Goal: Information Seeking & Learning: Check status

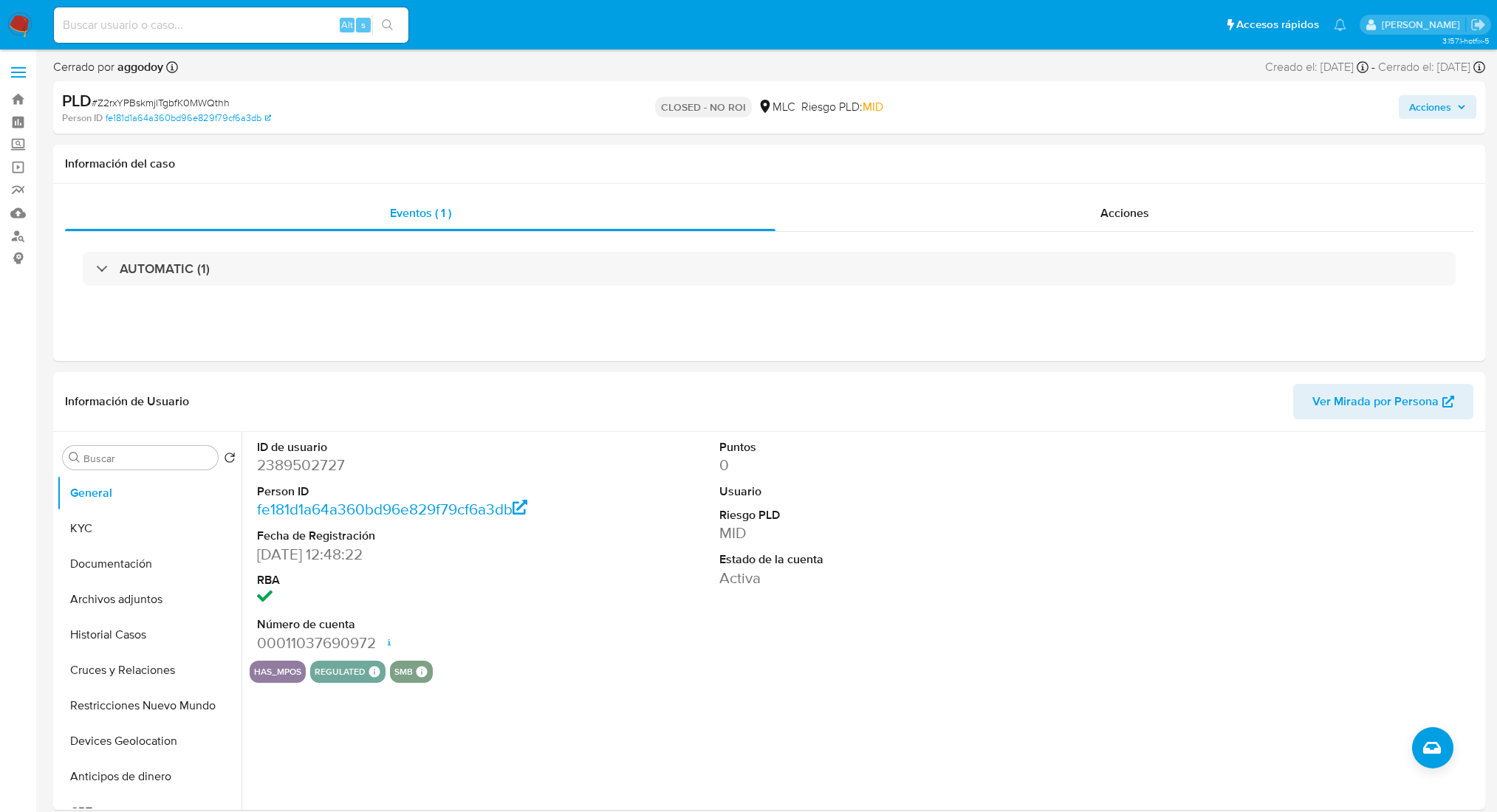
select select "10"
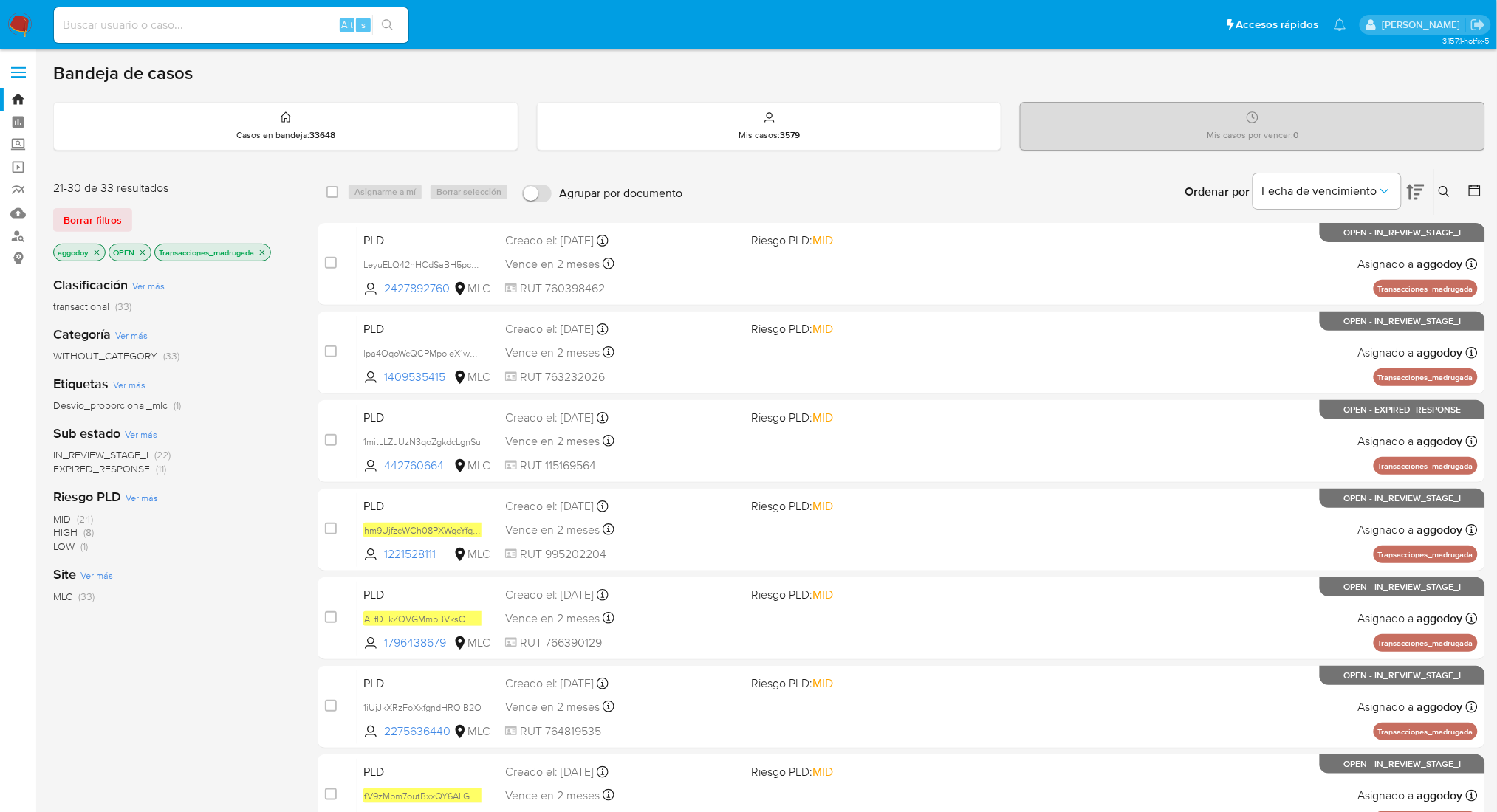
click at [264, 252] on icon "close-filter" at bounding box center [263, 252] width 5 height 5
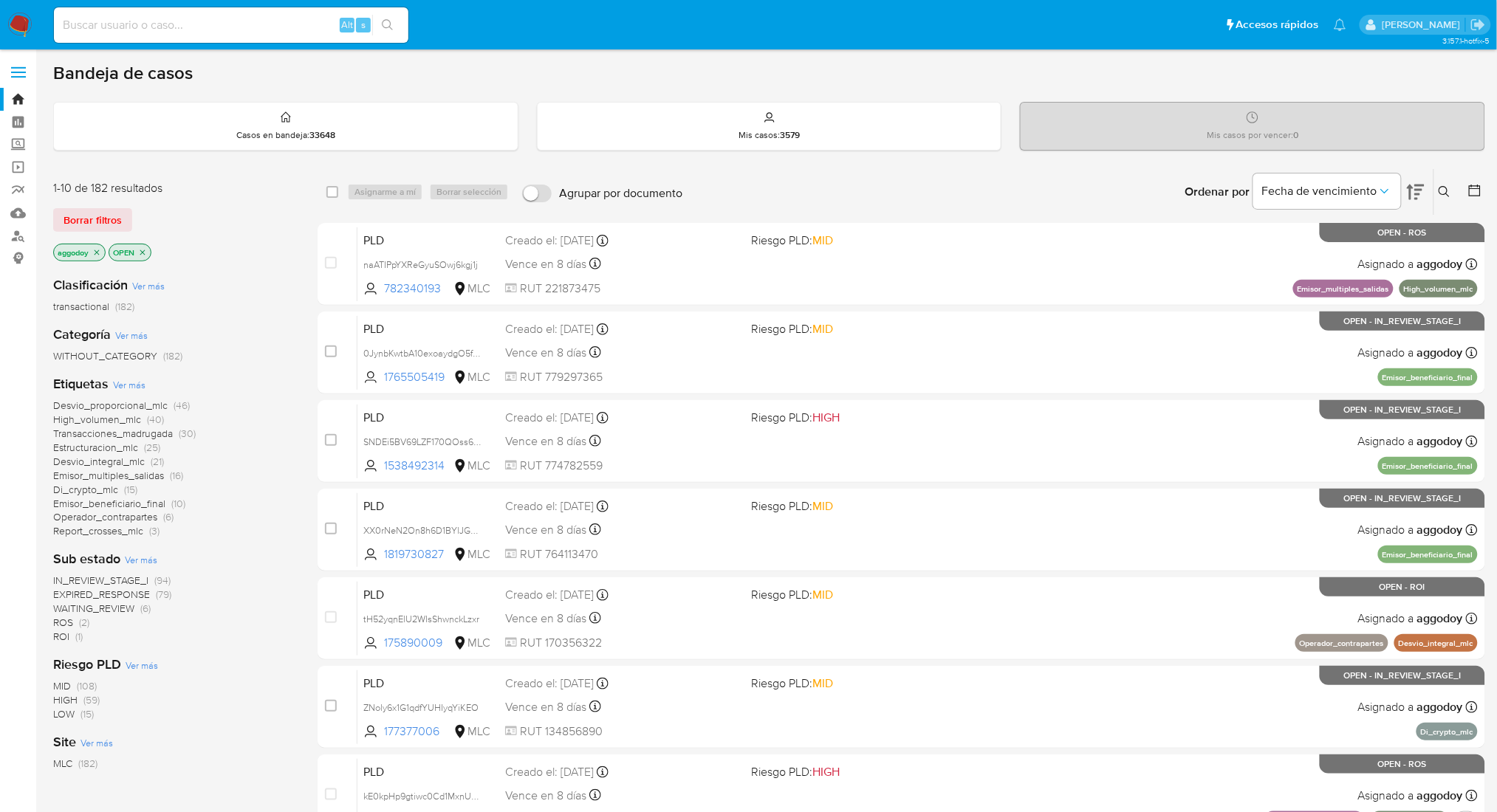
click at [1449, 191] on icon at bounding box center [1444, 192] width 12 height 12
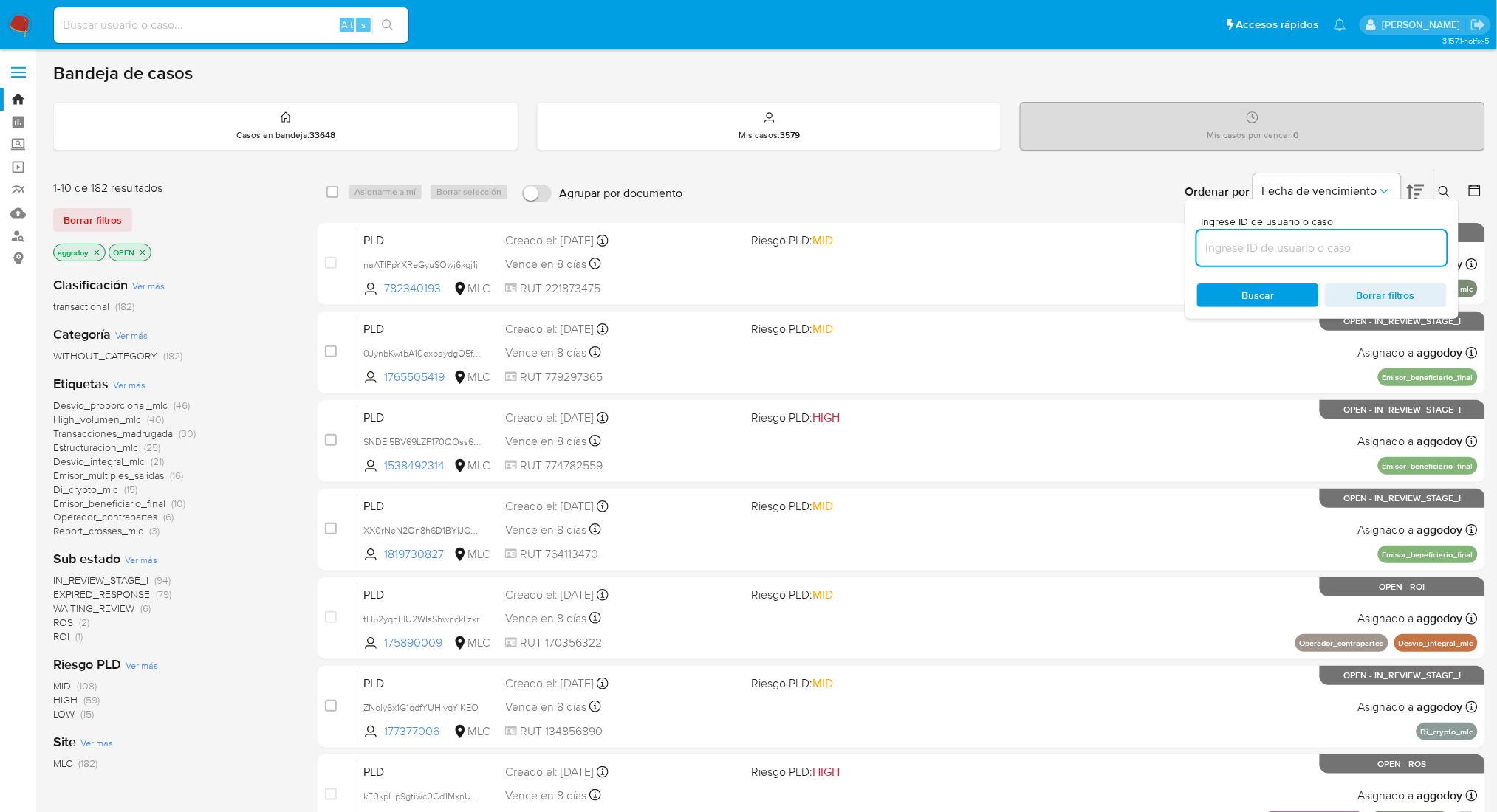
click at [1367, 251] on input at bounding box center [1322, 248] width 250 height 19
type input "2410260774"
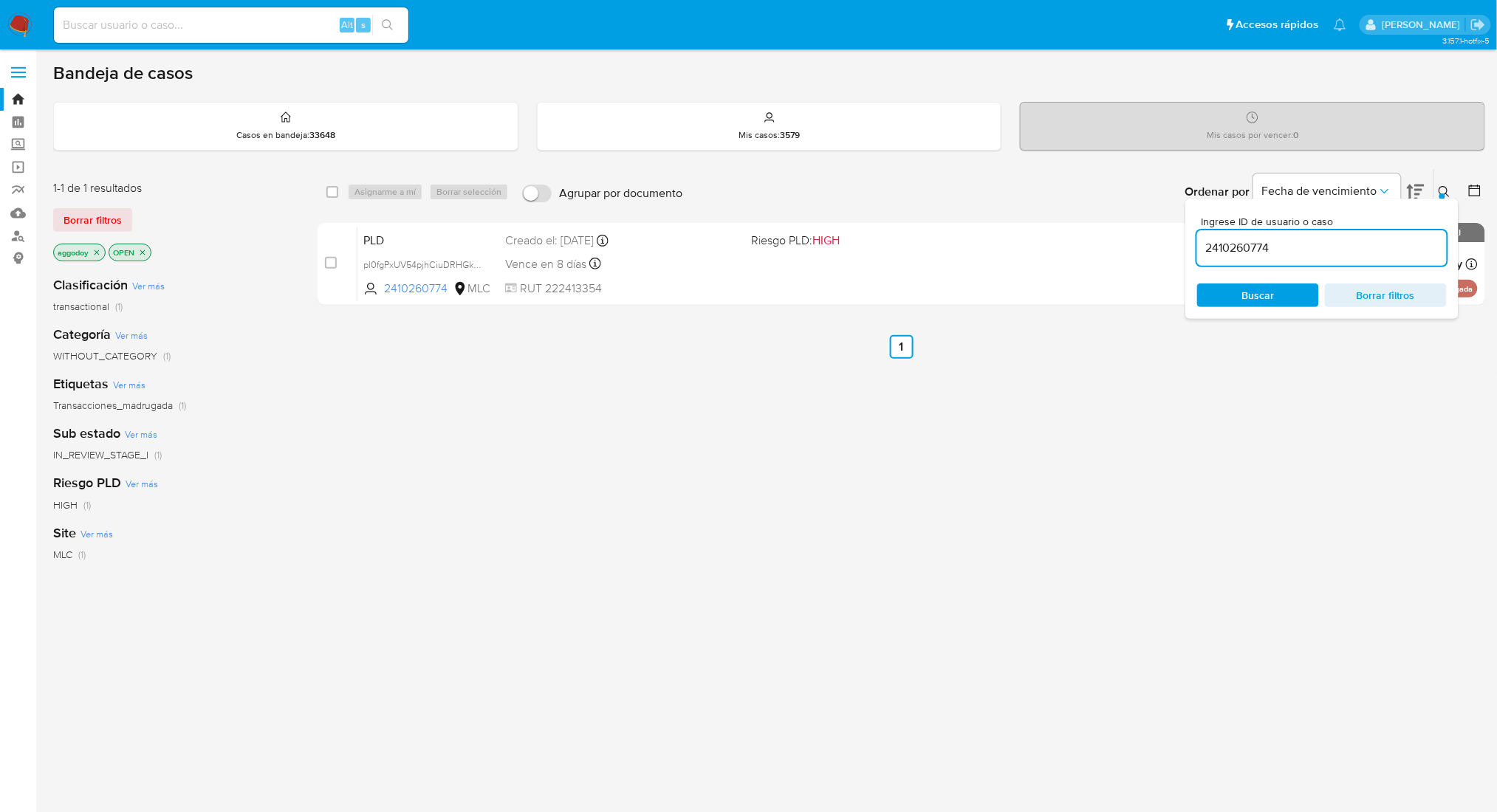
click at [1442, 194] on div at bounding box center [1442, 196] width 6 height 6
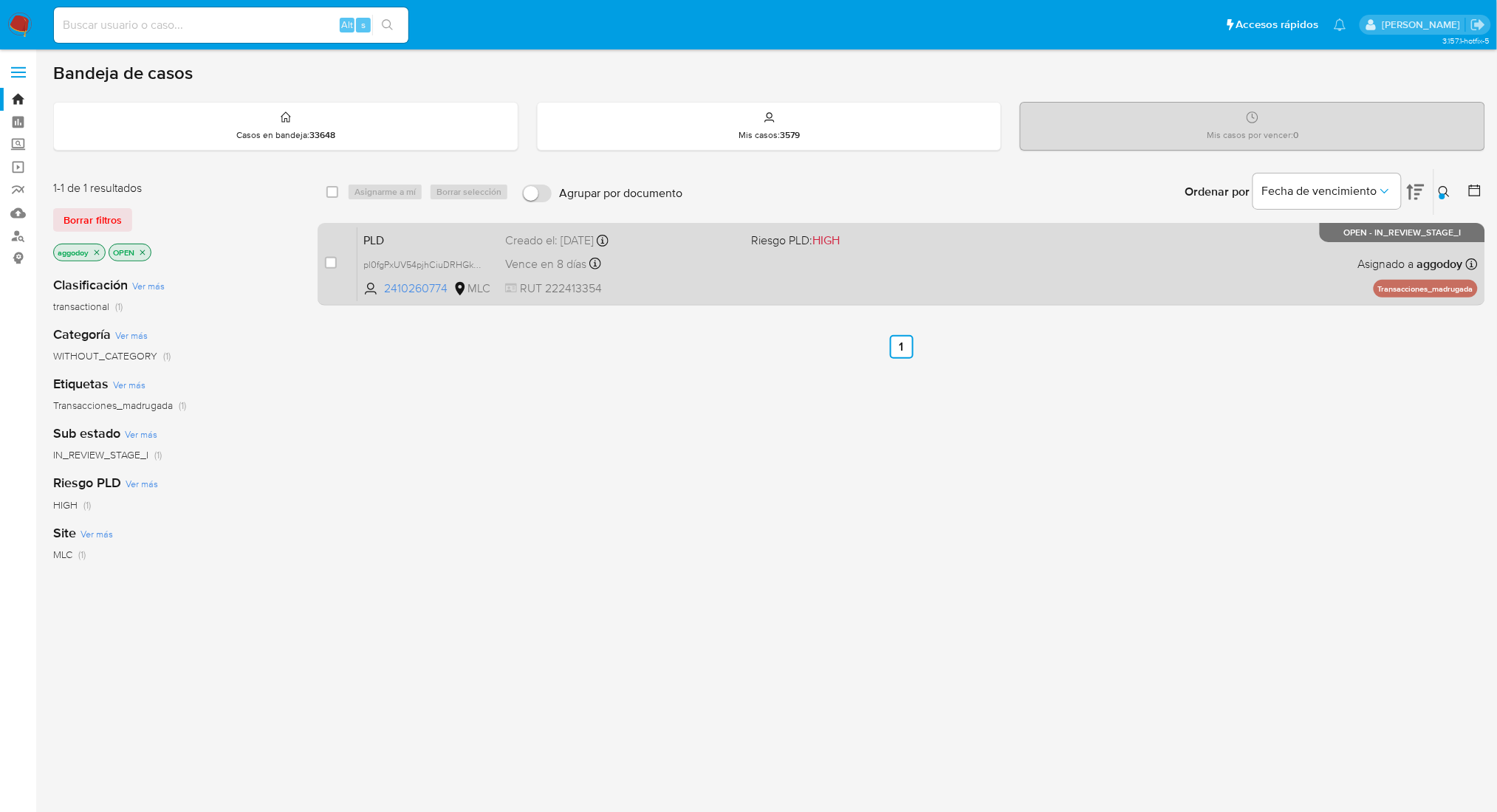
click at [840, 256] on div "PLD pl0fgPxUV54pjhCiuDRHGkWa 2410260774 MLC Riesgo PLD: HIGH Creado el: 12/06/2…" at bounding box center [917, 263] width 1120 height 74
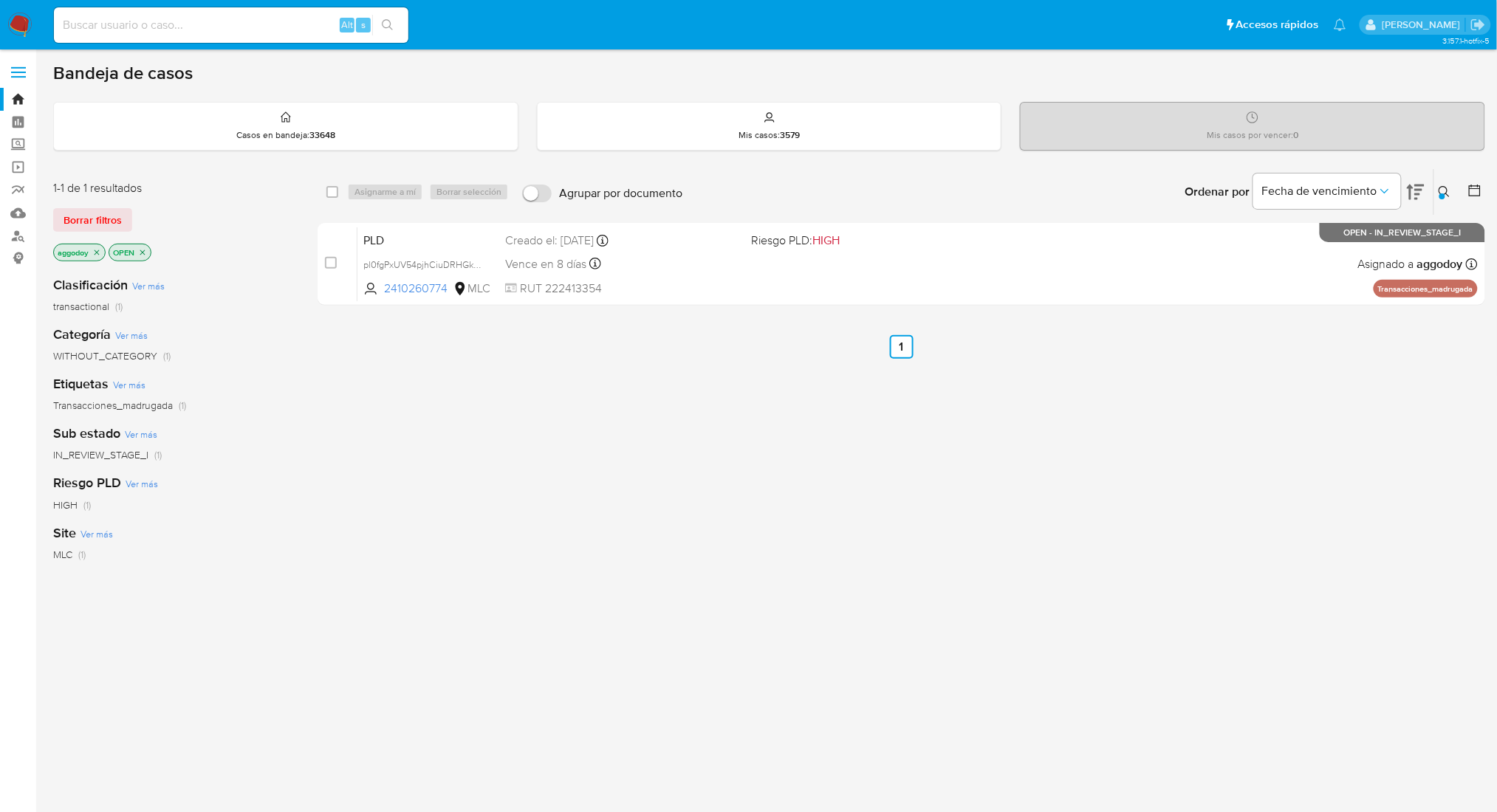
click at [98, 251] on icon "close-filter" at bounding box center [97, 252] width 9 height 9
click at [1445, 200] on div "Ingrese ID de usuario o caso 2410260774 Buscar Borrar filtros" at bounding box center [1445, 192] width 25 height 46
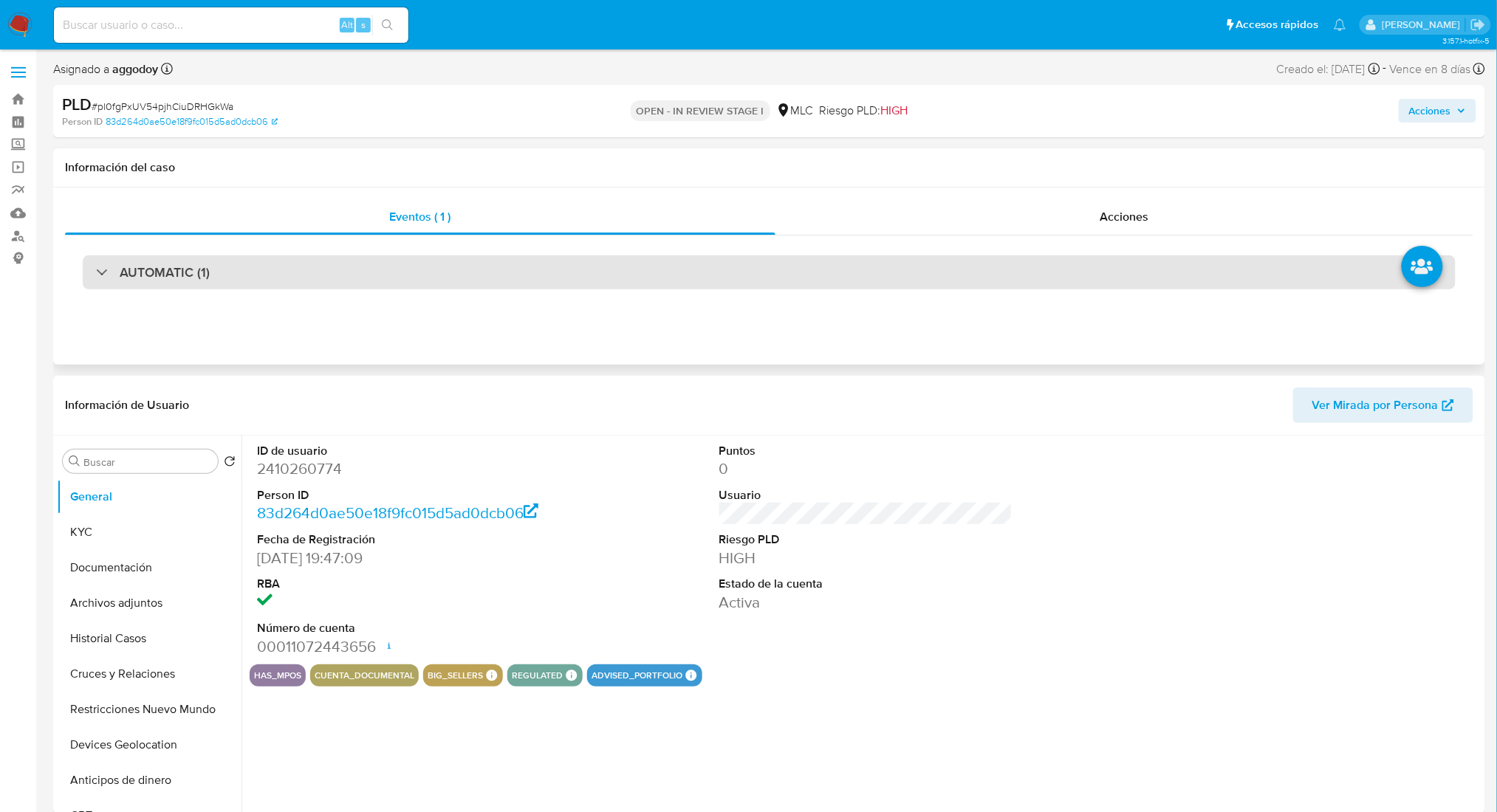
select select "10"
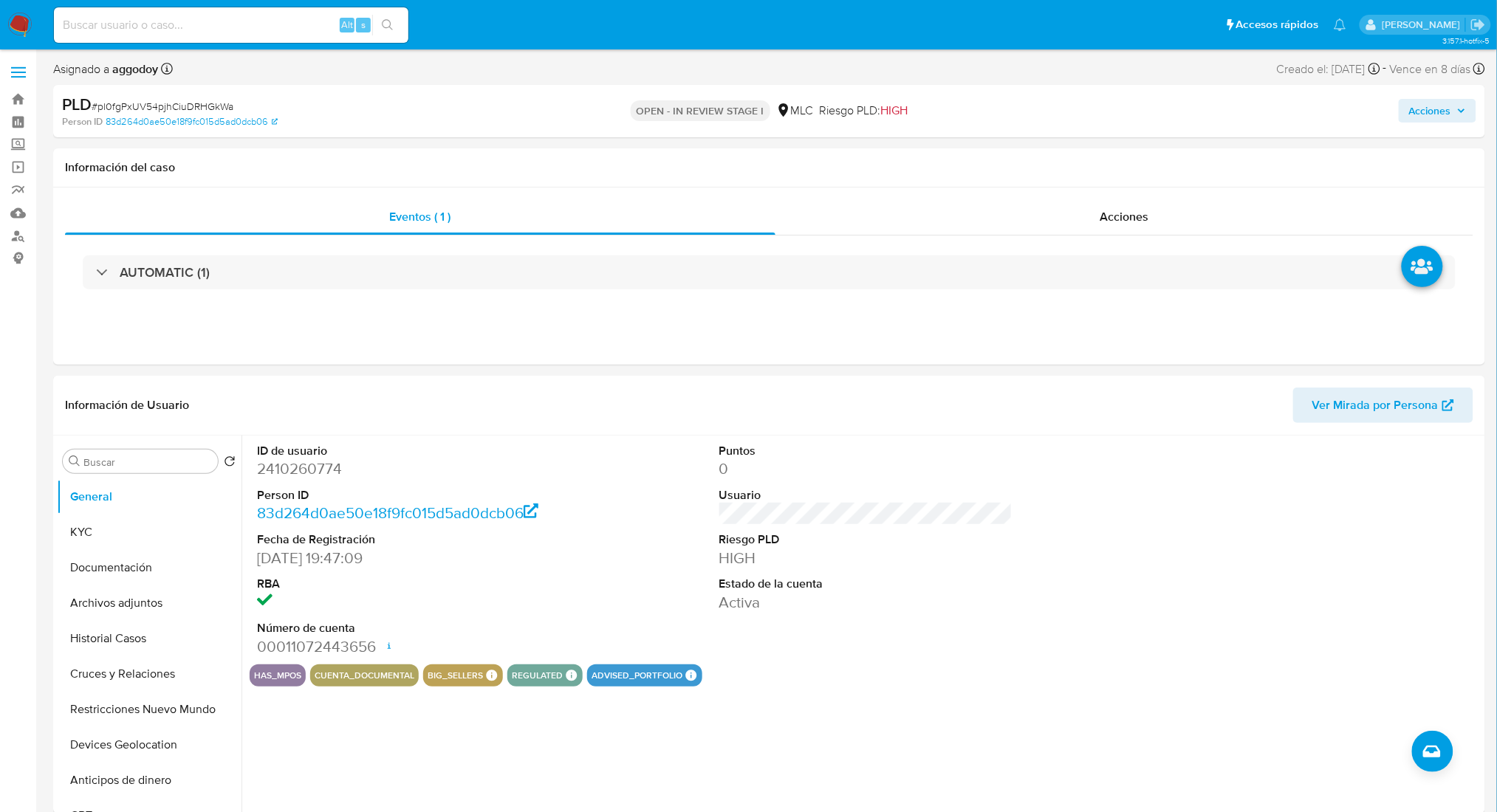
click at [197, 105] on span "# pl0fgPxUV54pjhCiuDRHGkWa" at bounding box center [162, 106] width 142 height 15
copy span "pl0fgPxUV54pjhCiuDRHGkWa"
click at [117, 652] on button "Historial Casos" at bounding box center [143, 638] width 173 height 35
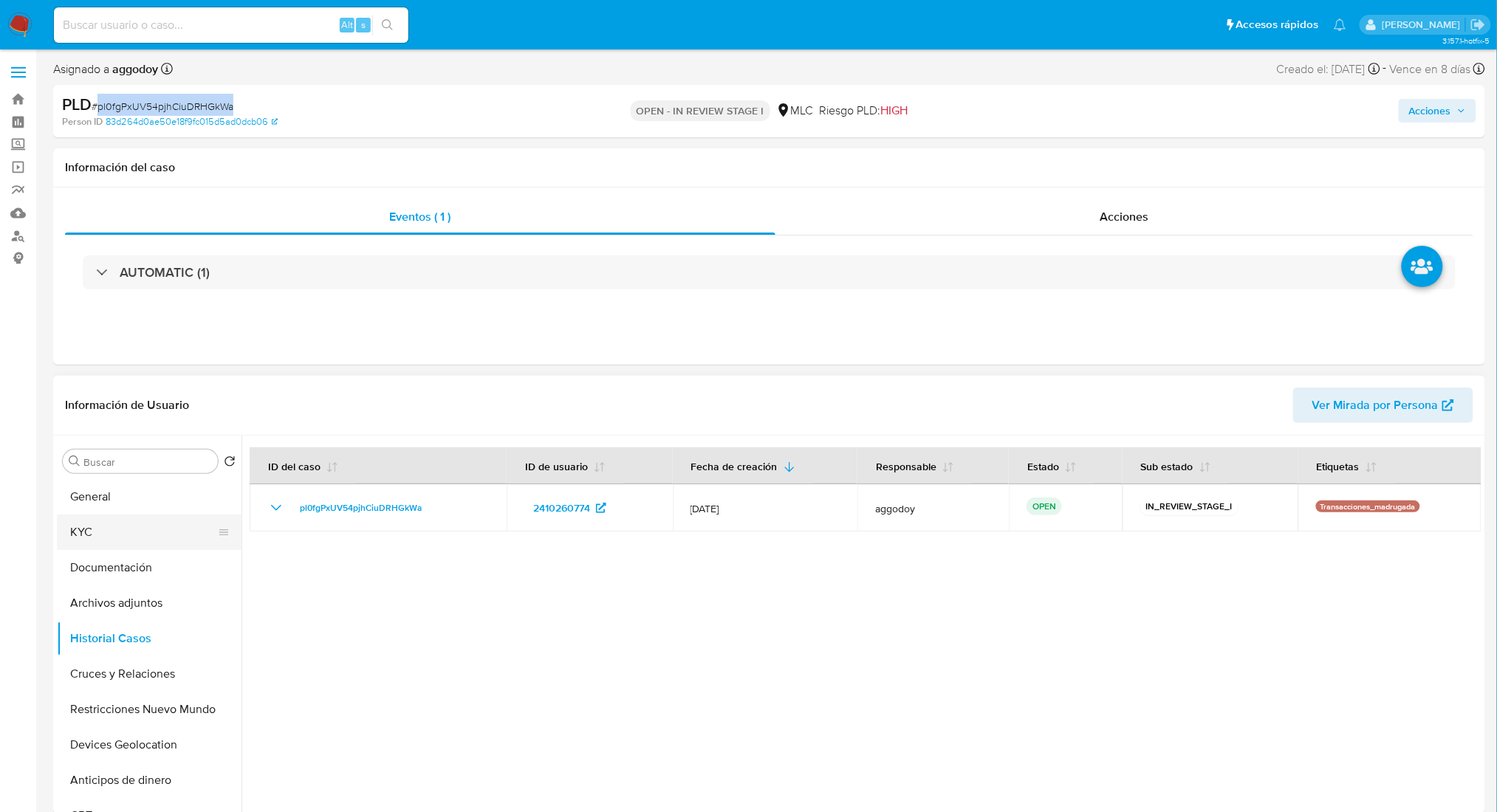
click at [135, 538] on button "KYC" at bounding box center [143, 532] width 173 height 35
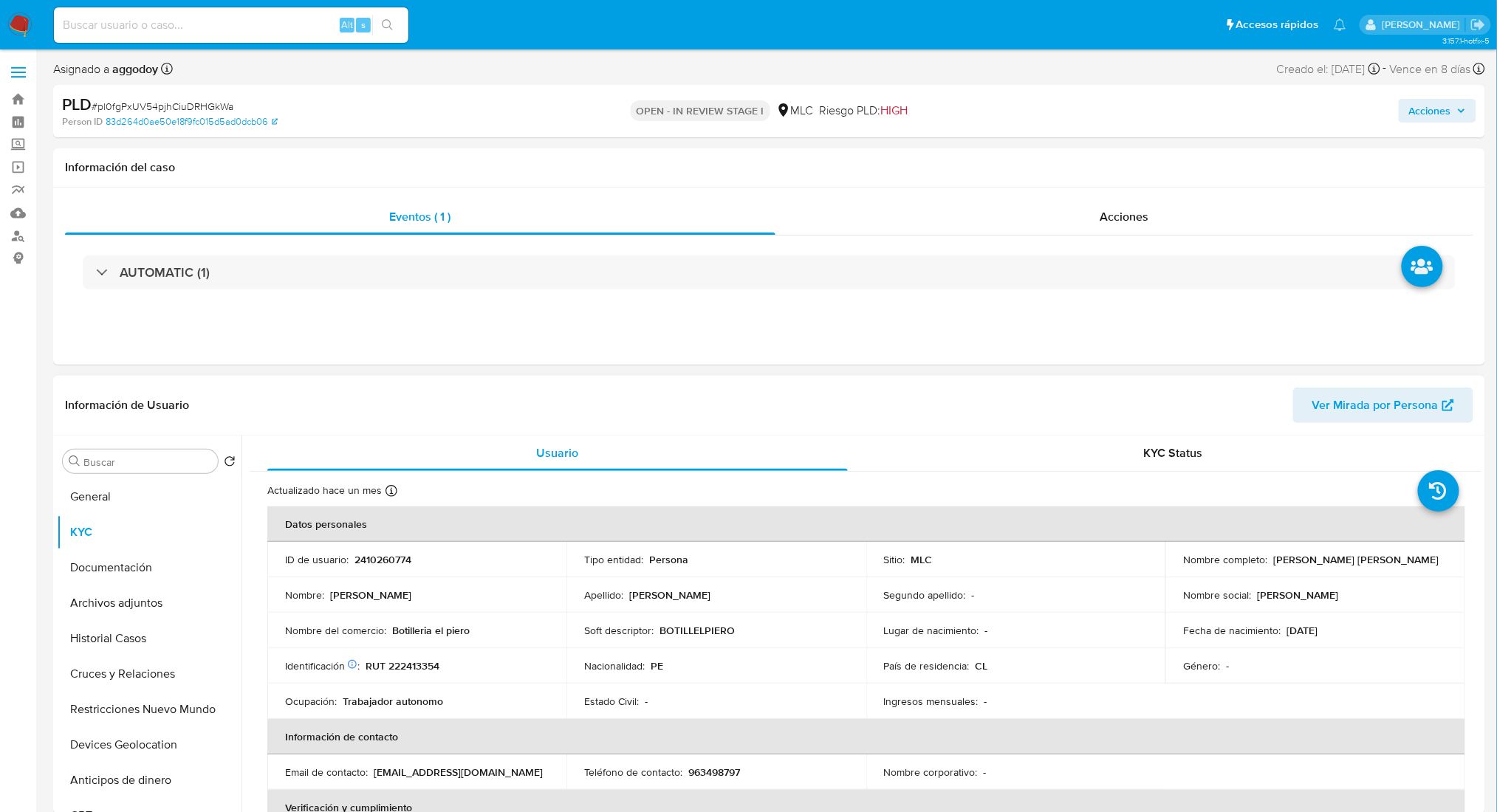
click at [419, 668] on p "RUT 222413354" at bounding box center [402, 665] width 73 height 13
copy p "222413354"
drag, startPoint x: 466, startPoint y: 631, endPoint x: 391, endPoint y: 627, distance: 75.1
click at [391, 627] on div "Nombre del comercio : Botilleria el piero" at bounding box center [416, 630] width 263 height 13
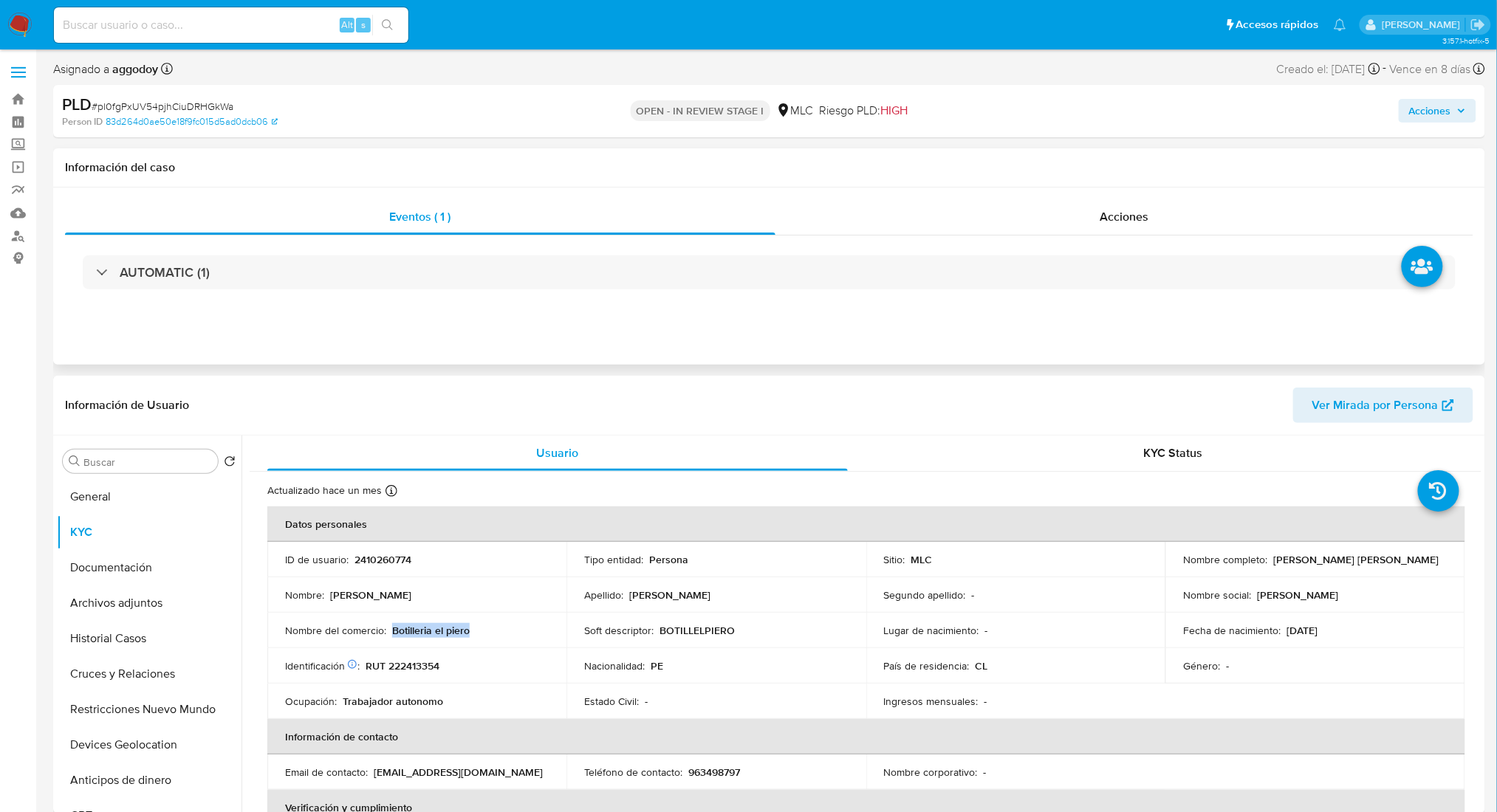
copy p "Botilleria el piero"
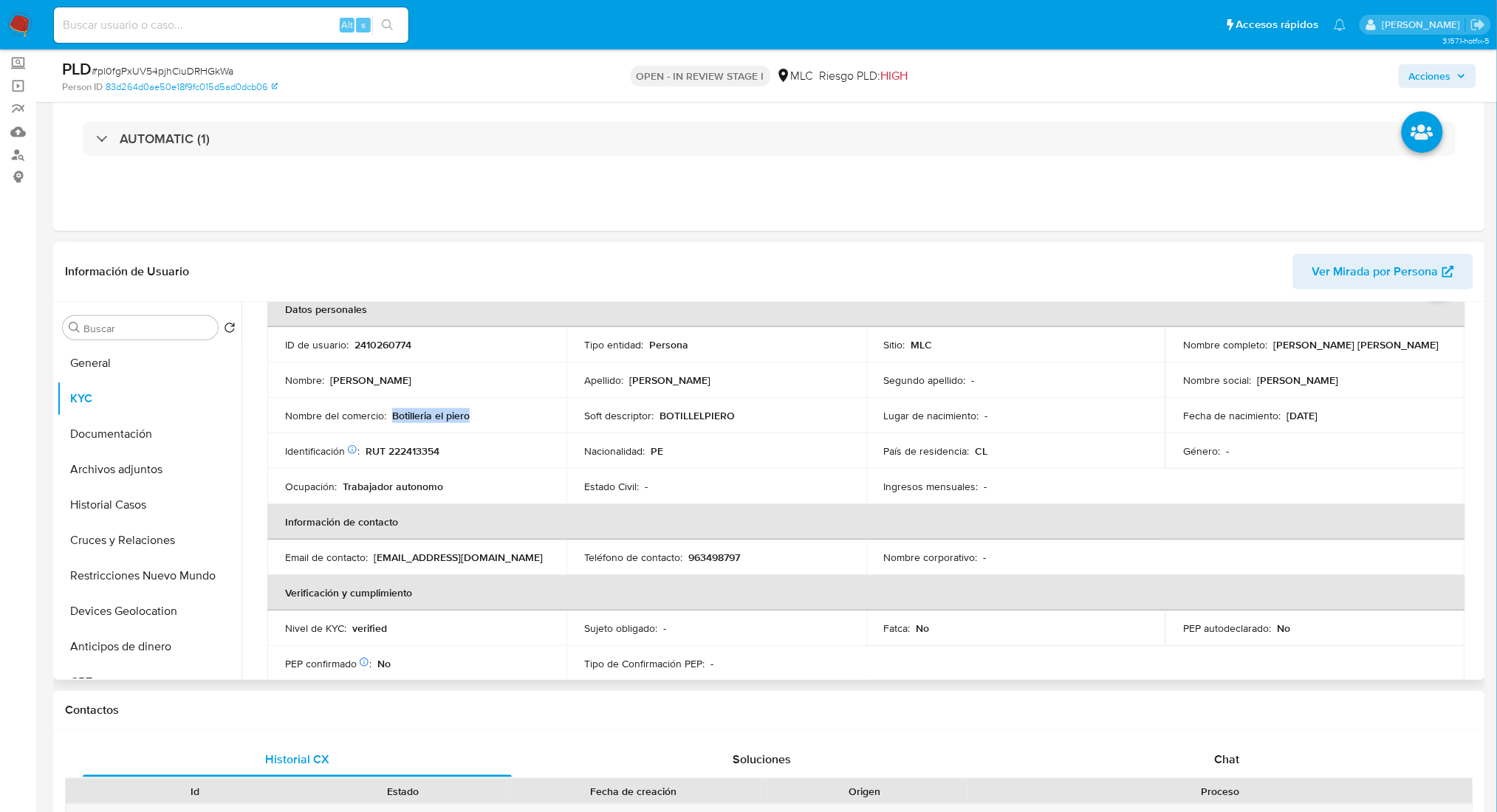
scroll to position [79, 0]
click at [416, 450] on p "RUT 222413354" at bounding box center [402, 453] width 73 height 13
copy p "222413354"
click at [422, 450] on p "RUT 222413354" at bounding box center [402, 453] width 73 height 13
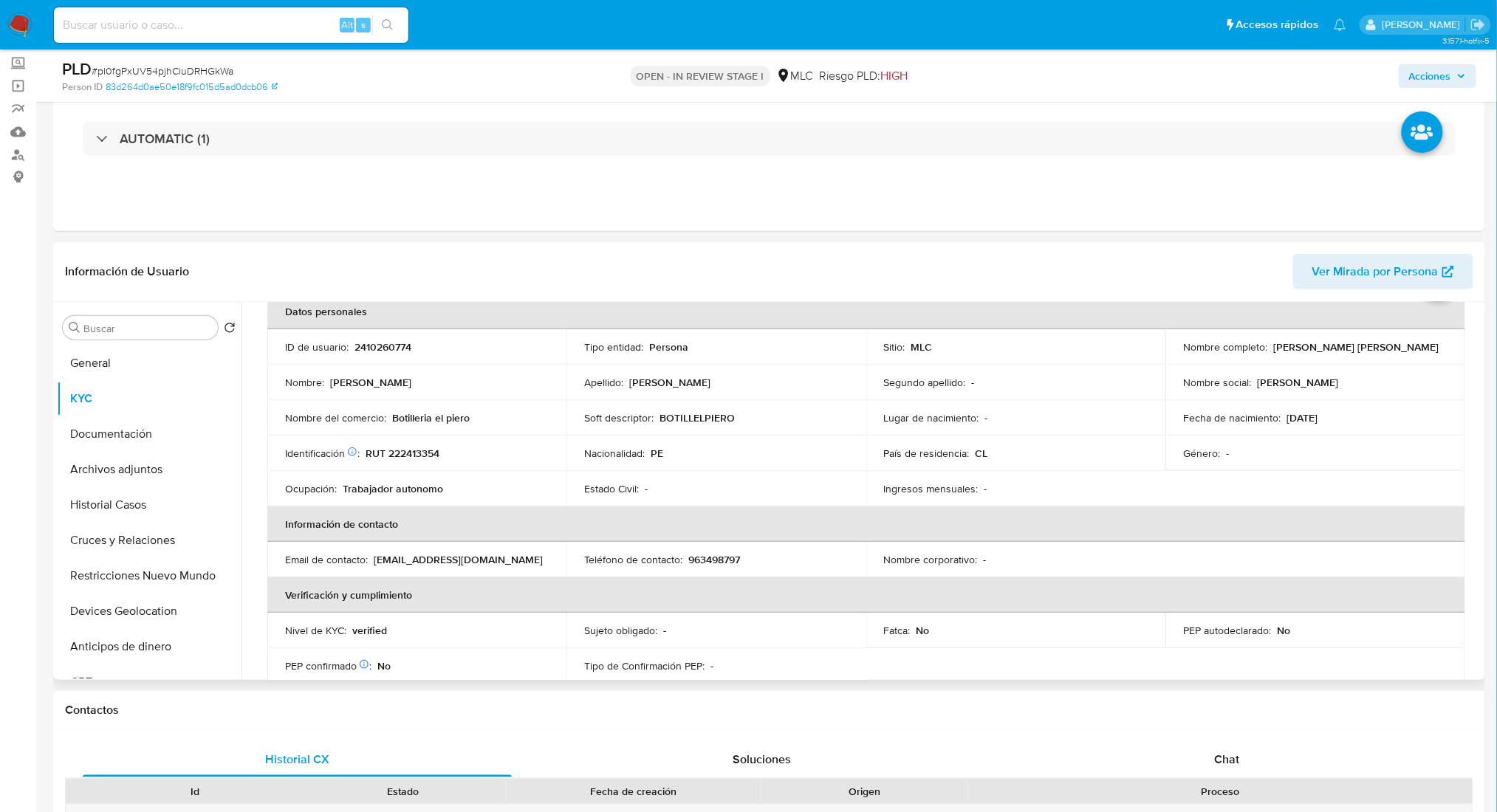
click at [422, 450] on p "RUT 222413354" at bounding box center [402, 453] width 73 height 13
drag, startPoint x: 422, startPoint y: 450, endPoint x: 409, endPoint y: 450, distance: 13.0
click at [409, 450] on p "RUT 222413354" at bounding box center [402, 453] width 73 height 13
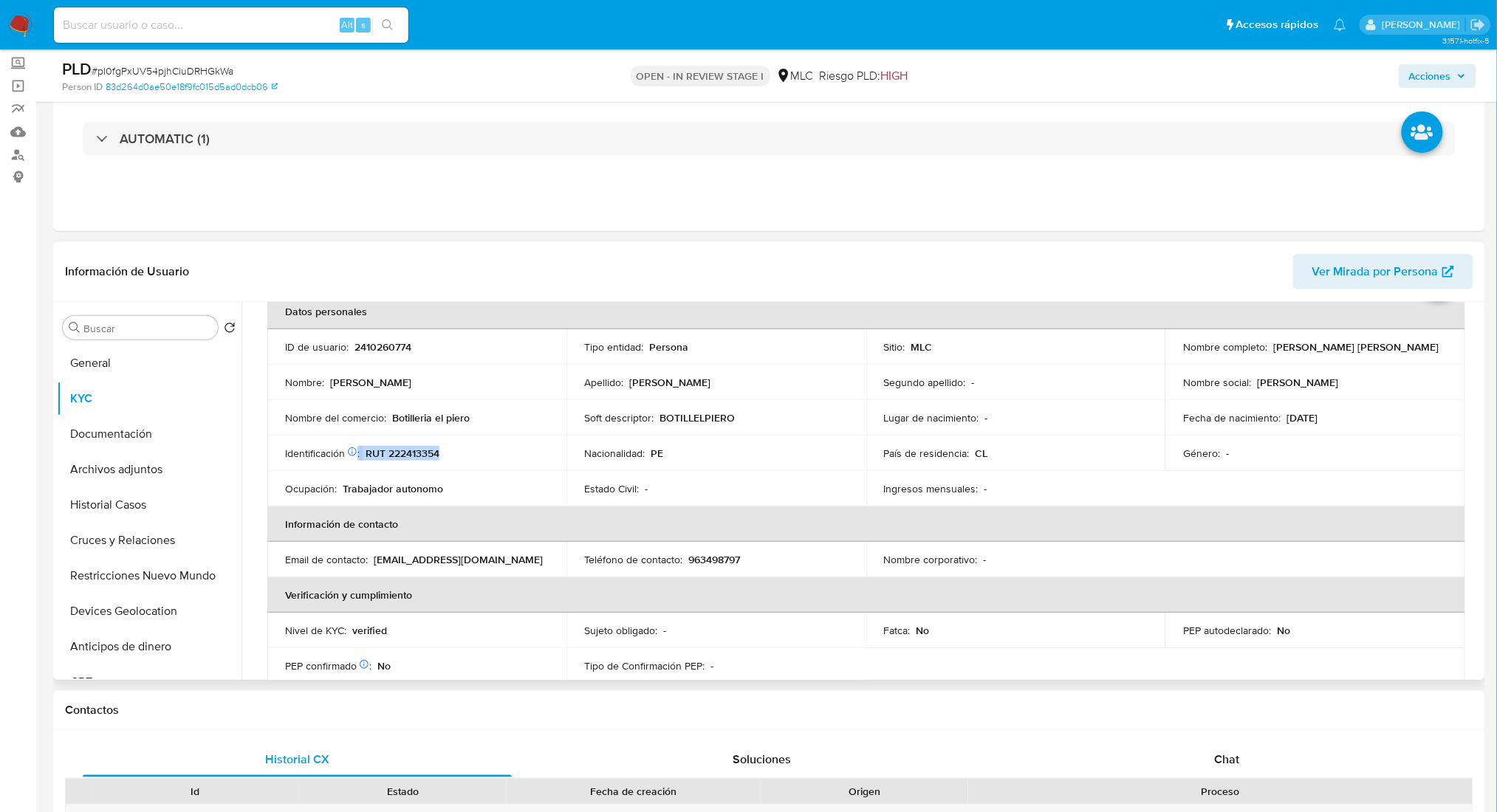
click at [409, 450] on p "RUT 222413354" at bounding box center [402, 453] width 73 height 13
drag, startPoint x: 409, startPoint y: 450, endPoint x: 389, endPoint y: 473, distance: 30.5
click at [389, 473] on td "Ocupación : Trabajador autonomo" at bounding box center [416, 488] width 299 height 35
click at [395, 455] on p "RUT 222413354" at bounding box center [402, 453] width 73 height 13
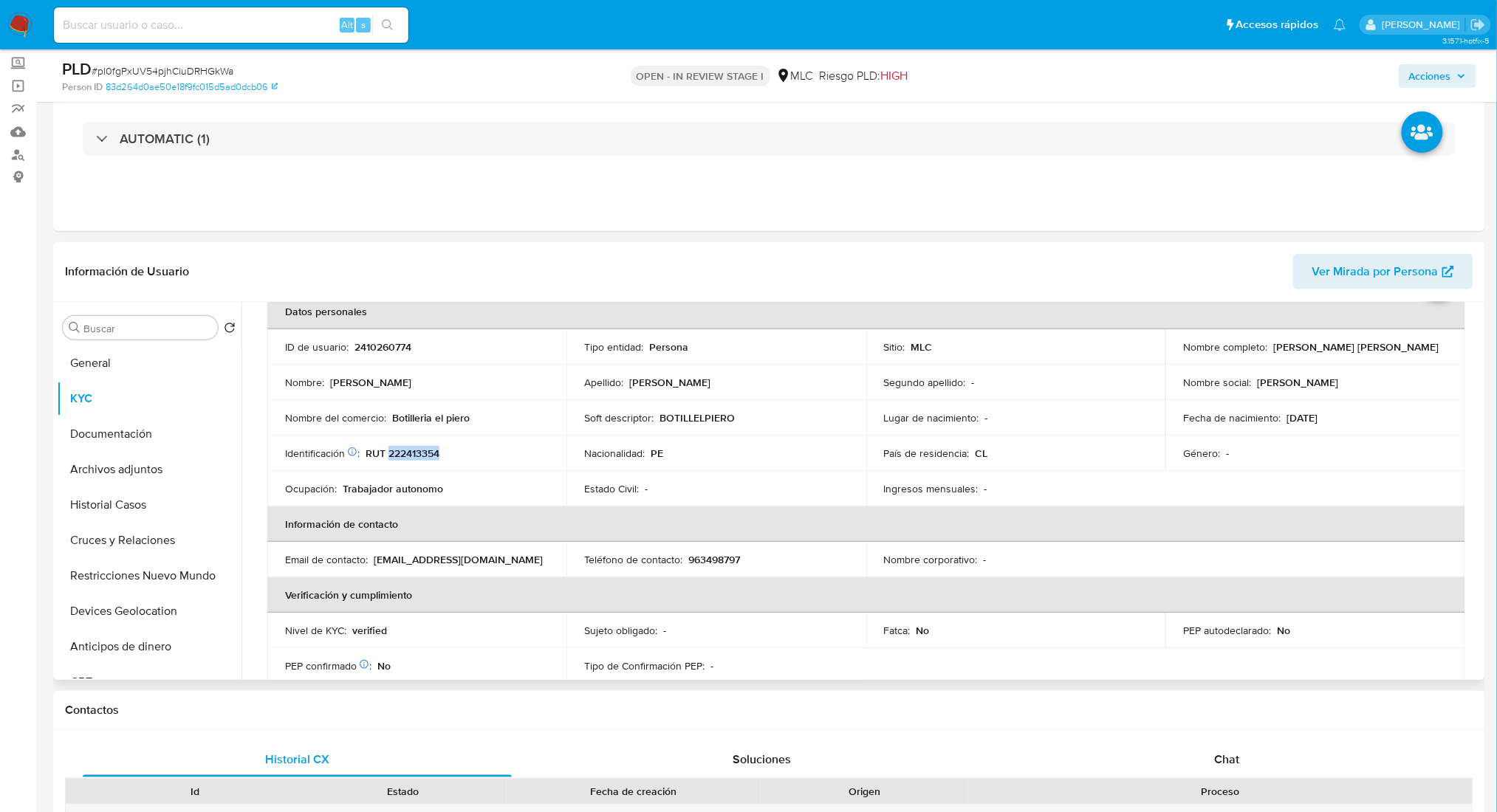
copy p "222413354"
click at [160, 535] on button "Cruces y Relaciones" at bounding box center [143, 540] width 173 height 35
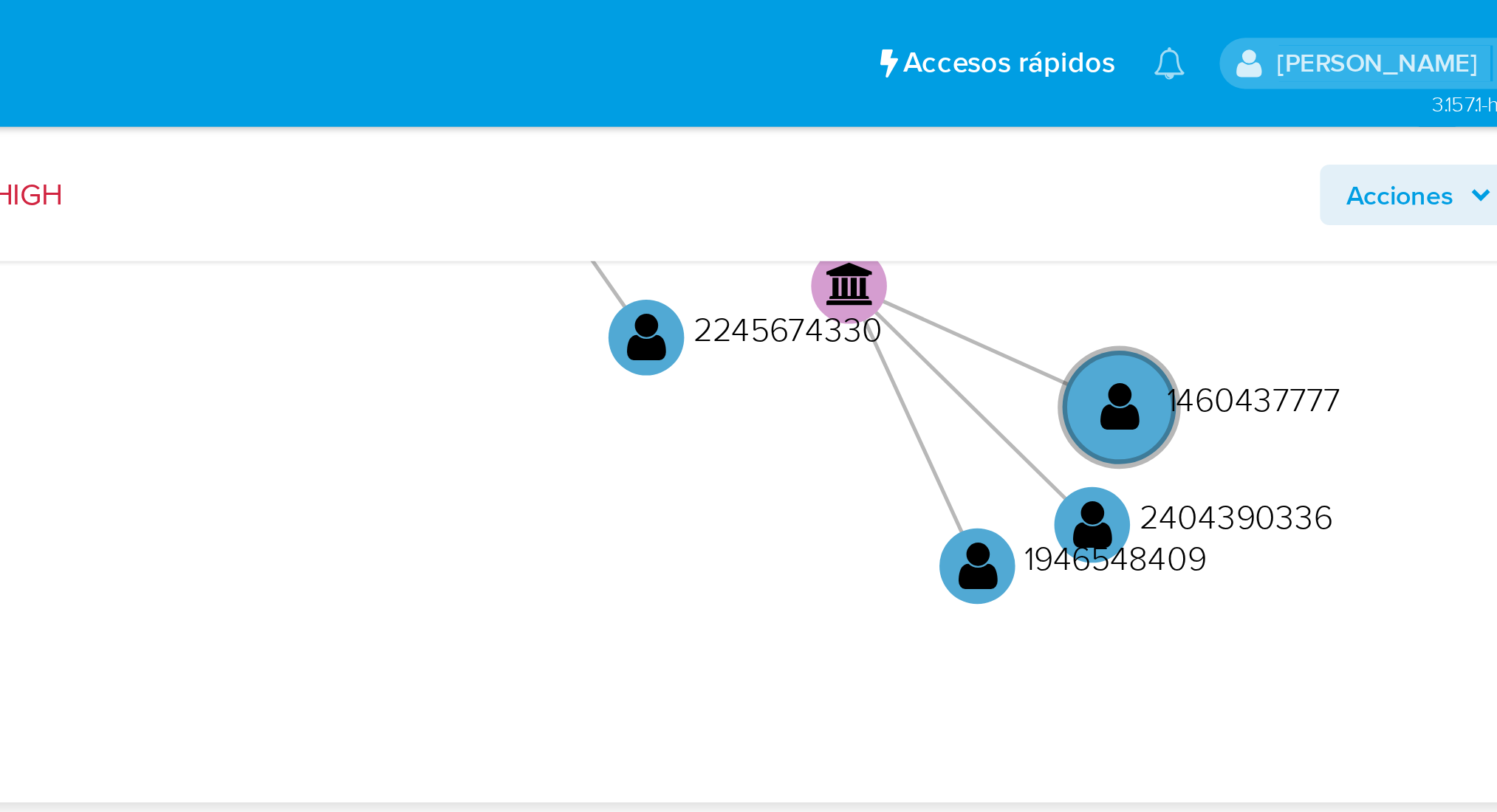
scroll to position [396, 0]
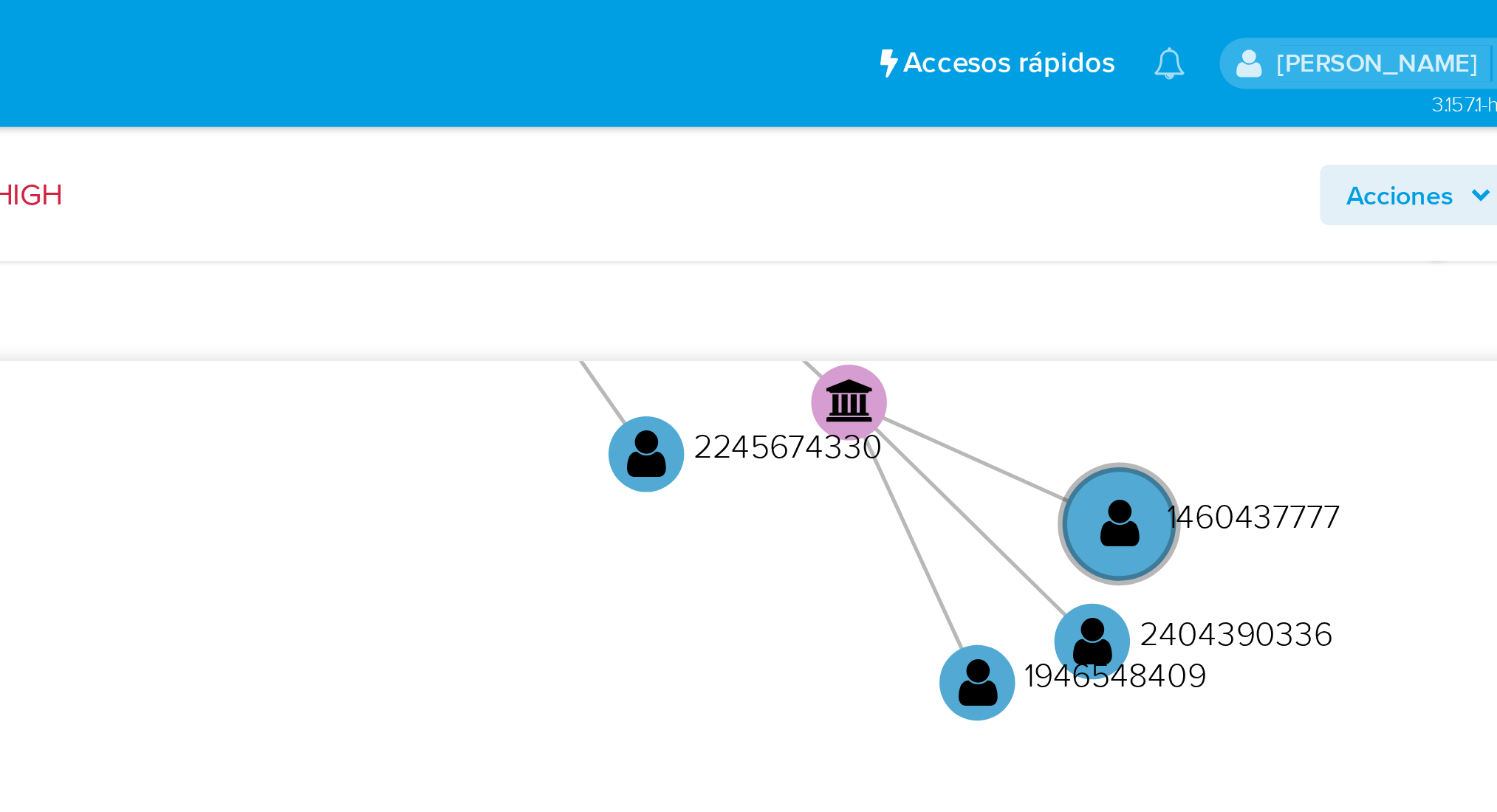
drag, startPoint x: 1472, startPoint y: 447, endPoint x: 1462, endPoint y: 108, distance: 339.1
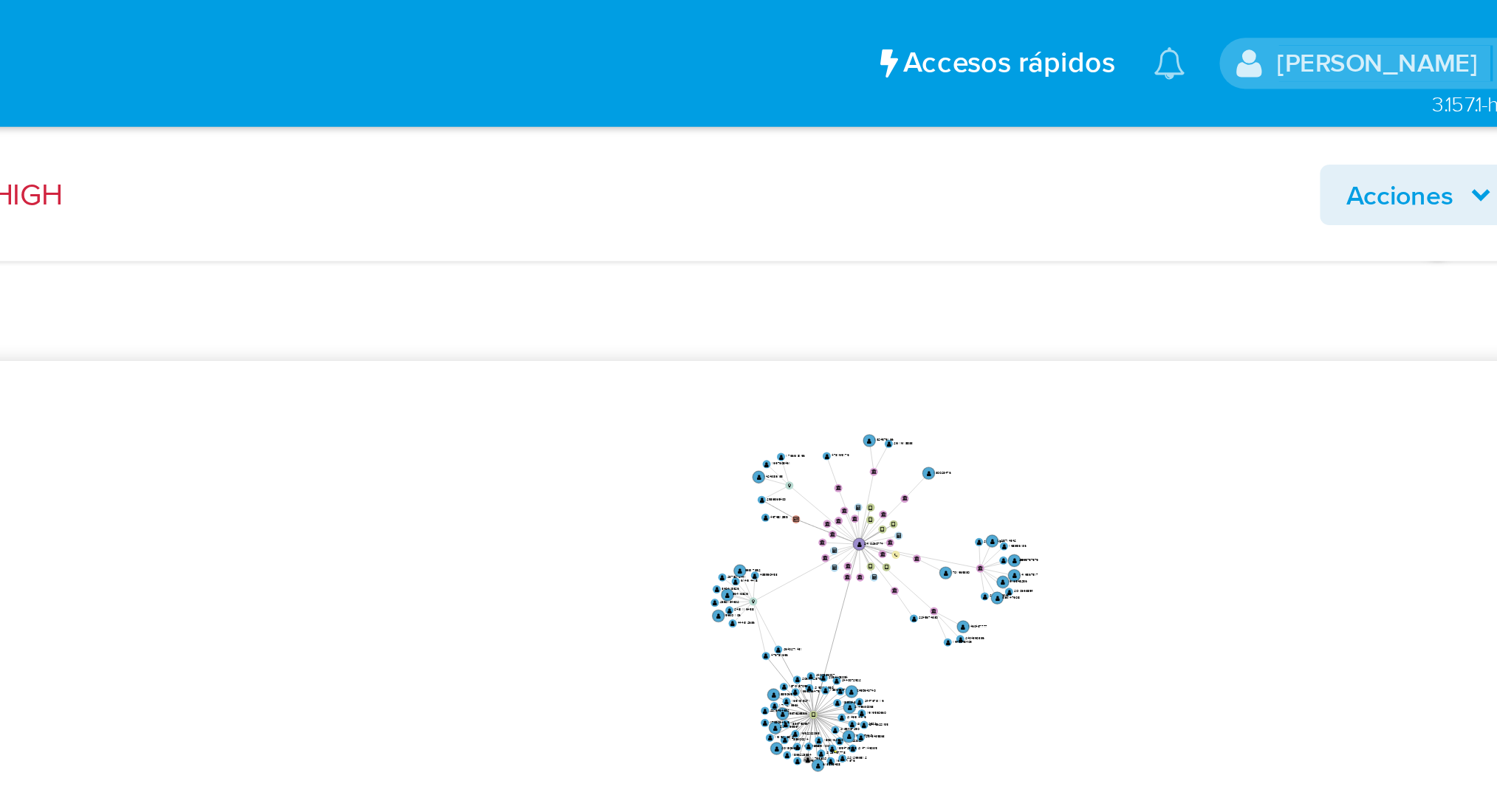
drag, startPoint x: 1268, startPoint y: 235, endPoint x: 1253, endPoint y: 249, distance: 20.5
click at [1253, 249] on icon "device-680c201ed43b6e7e4a54558a  user-2410260774  2410260774 device-680c20f5c…" at bounding box center [876, 248] width 1210 height 214
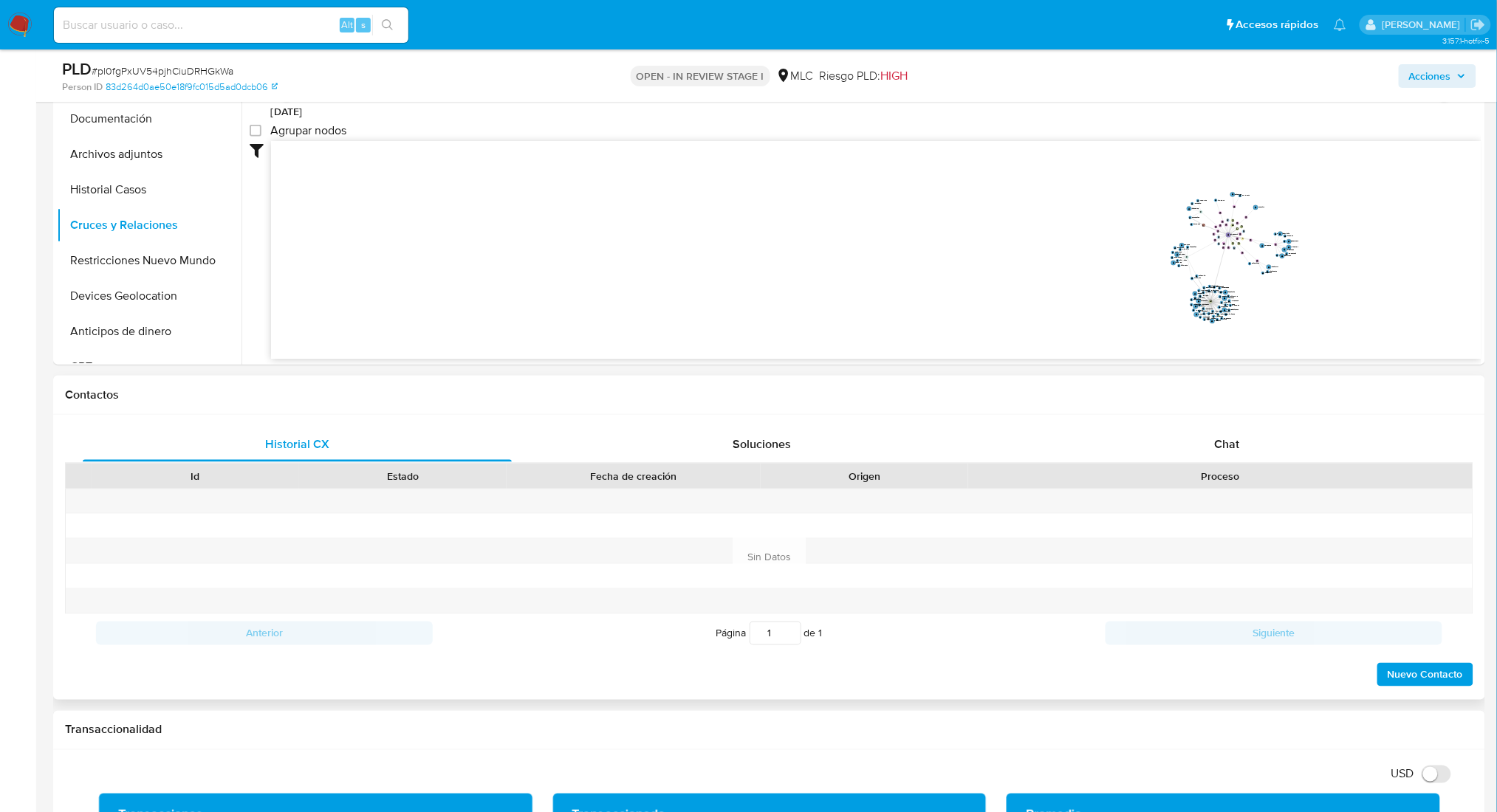
click at [1231, 475] on div "Proceso" at bounding box center [1221, 476] width 484 height 15
click at [1220, 439] on span "Chat" at bounding box center [1226, 444] width 25 height 17
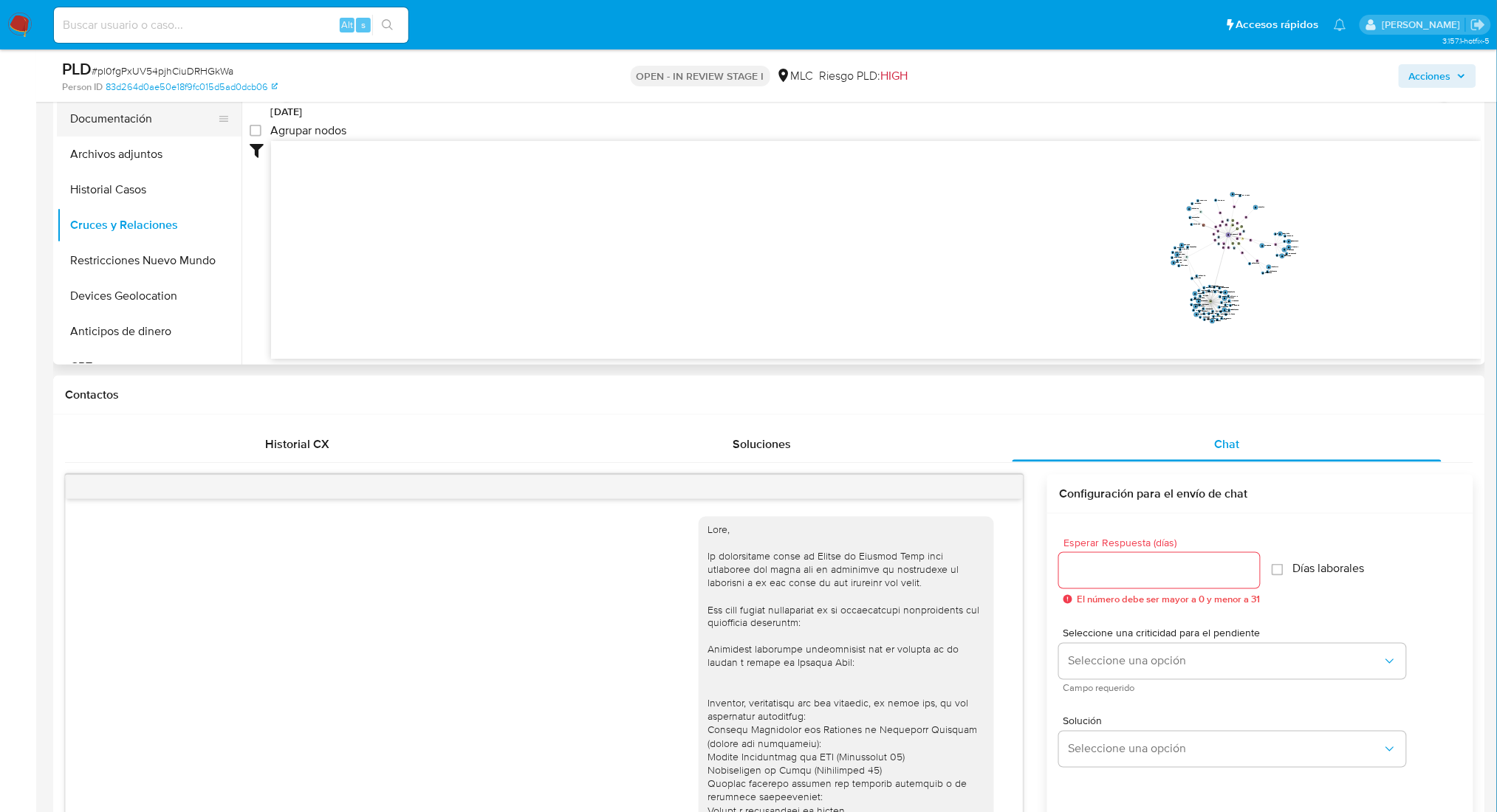
scroll to position [78, 0]
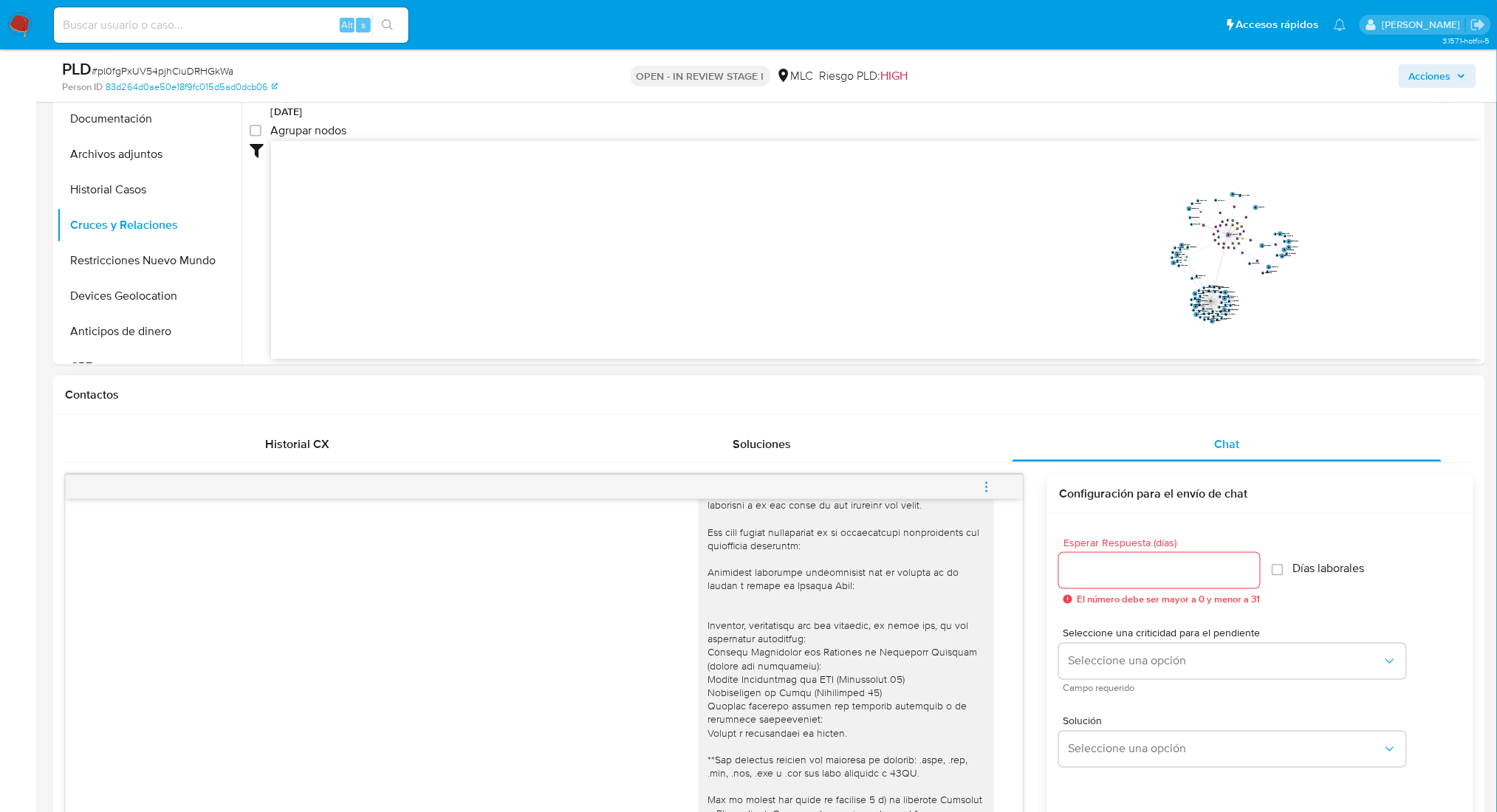
drag, startPoint x: 140, startPoint y: 128, endPoint x: 358, endPoint y: 593, distance: 513.6
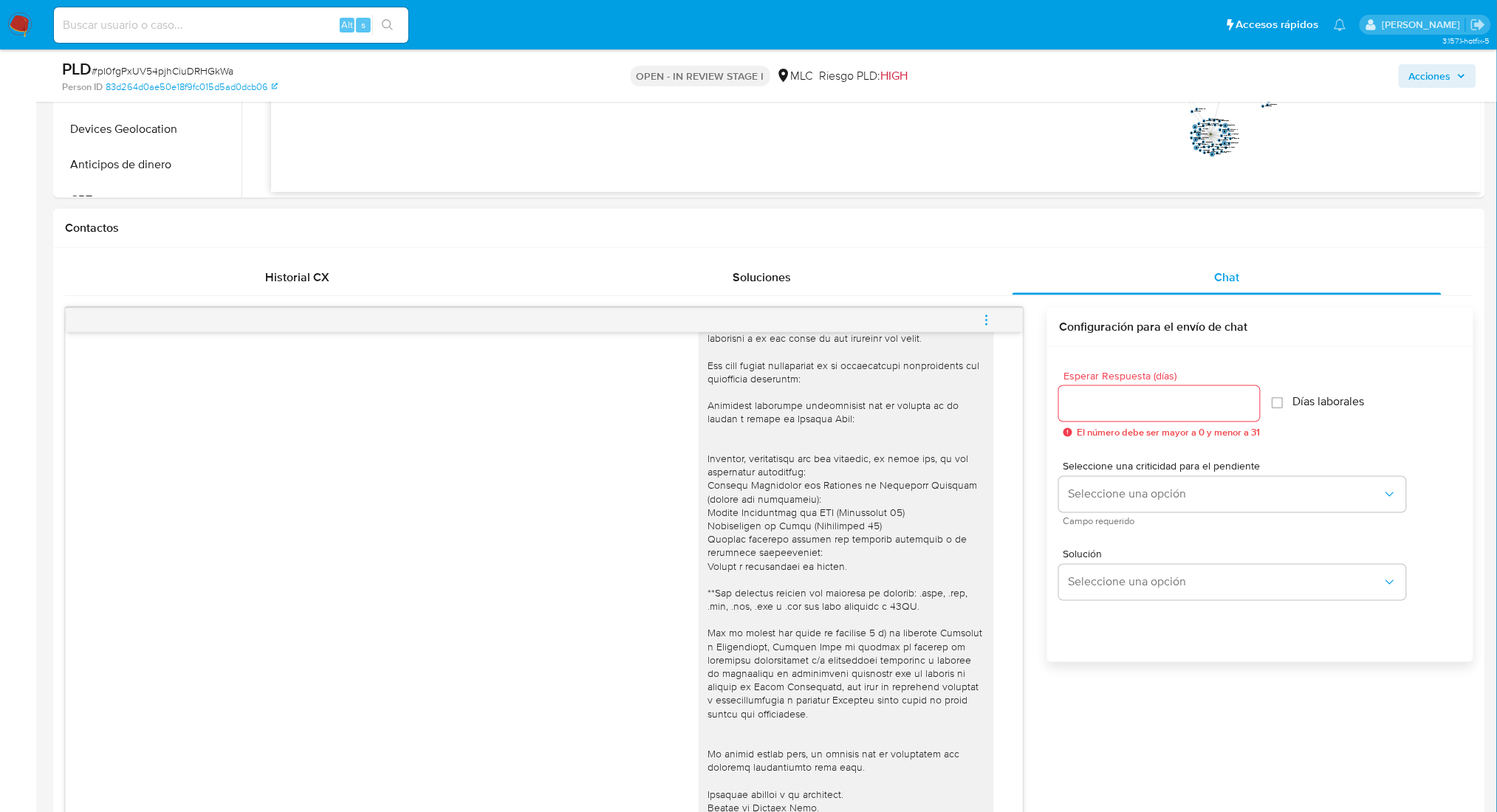
scroll to position [593, 0]
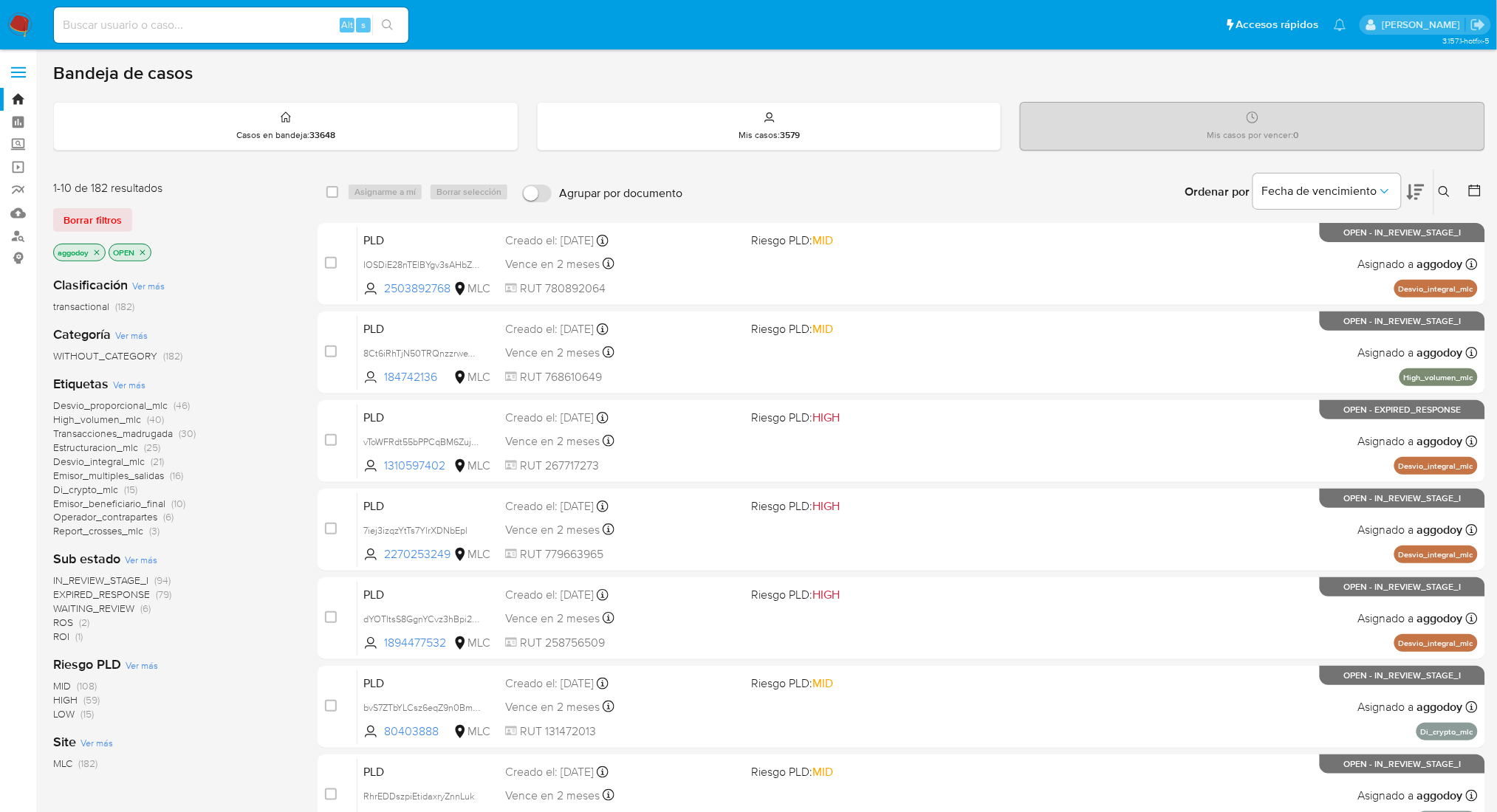
click at [1466, 183] on div at bounding box center [1471, 192] width 27 height 46
click at [1430, 193] on div "Ordenar por Fecha de vencimiento" at bounding box center [1303, 192] width 260 height 46
click at [1411, 193] on icon at bounding box center [1415, 193] width 18 height 16
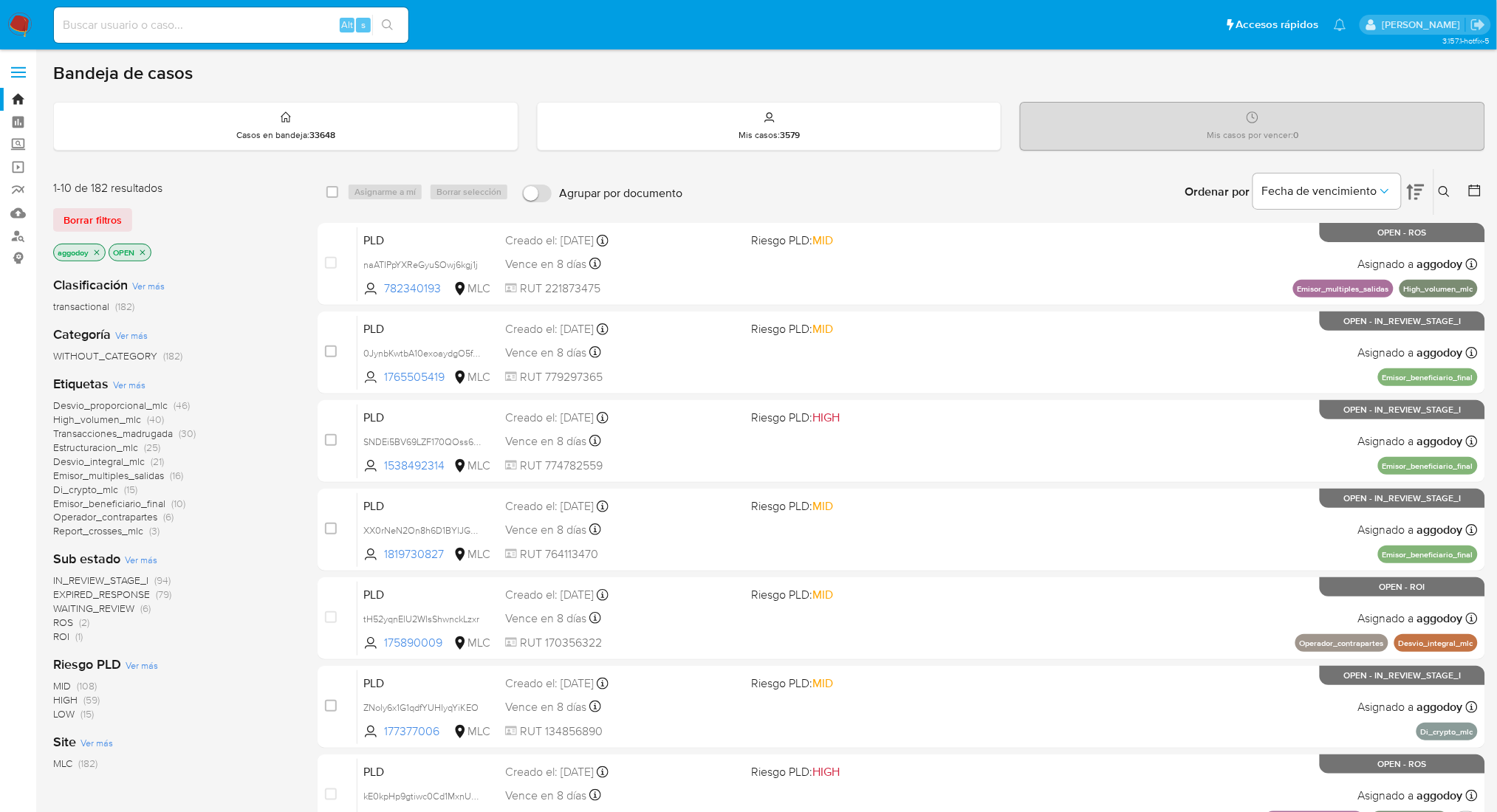
click at [1471, 191] on icon at bounding box center [1474, 190] width 15 height 15
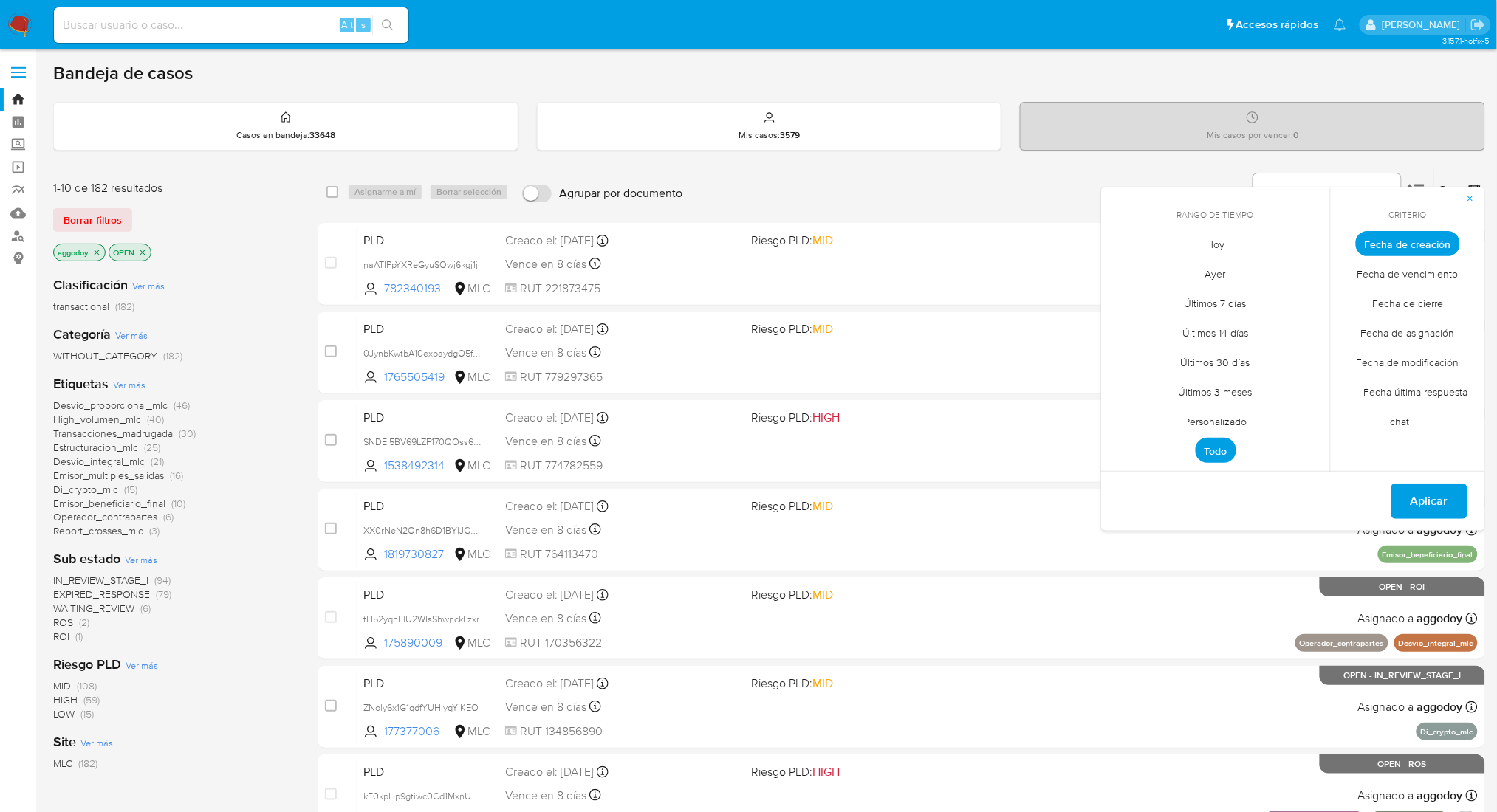
click at [1220, 424] on span "Personalizado" at bounding box center [1215, 422] width 94 height 30
click at [1120, 283] on div "[DATE] [DATE] lun [DATE] [PERSON_NAME][DATE] mié [DATE] jue [DATE] vie [DATE] s…" at bounding box center [1215, 358] width 200 height 193
click at [1120, 270] on icon "Mes anterior" at bounding box center [1123, 271] width 6 height 10
click at [1131, 264] on icon "Mes anterior" at bounding box center [1124, 270] width 18 height 18
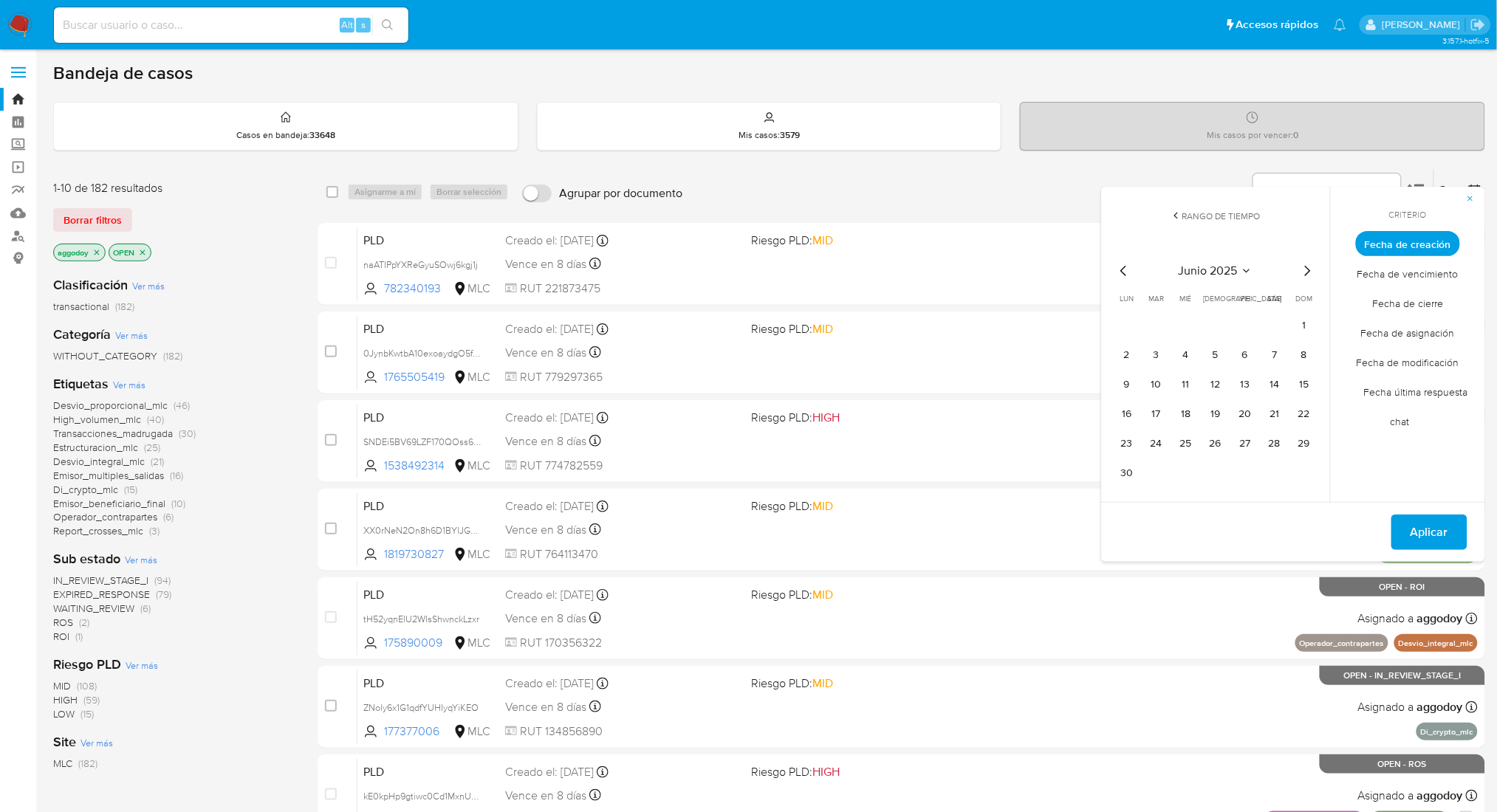
click at [1123, 264] on icon "Mes anterior" at bounding box center [1124, 270] width 18 height 18
click at [1307, 267] on icon "Mes siguiente" at bounding box center [1307, 271] width 6 height 10
click at [1301, 330] on button "1" at bounding box center [1304, 325] width 23 height 23
click at [1244, 388] on button "13" at bounding box center [1244, 384] width 23 height 23
click at [1436, 549] on div "Del [DATE][PERSON_NAME] al [DATE][PERSON_NAME] Aplicar" at bounding box center [1292, 531] width 384 height 60
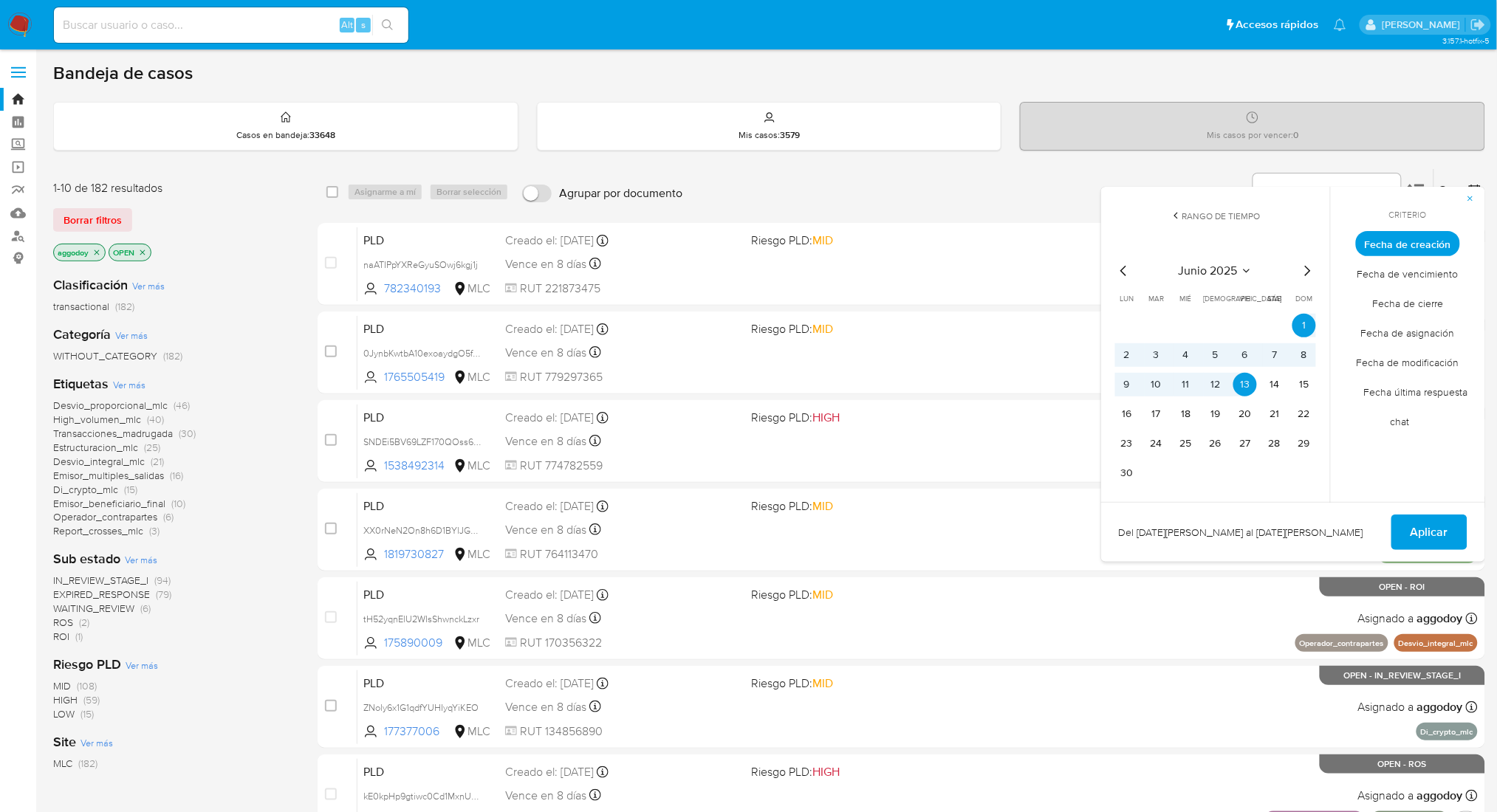
click at [1432, 544] on span "Aplicar" at bounding box center [1430, 532] width 38 height 33
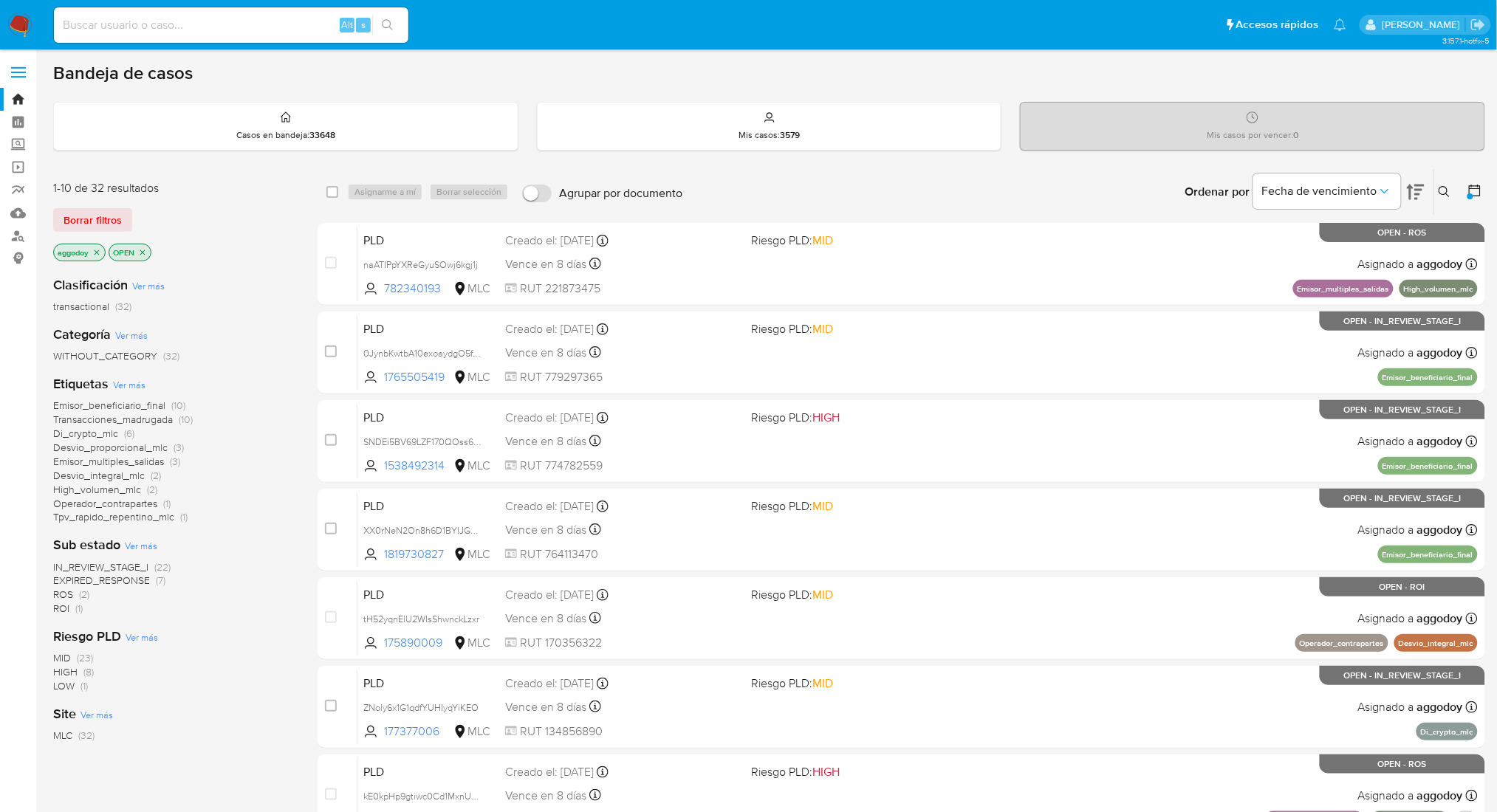
click at [96, 248] on icon "close-filter" at bounding box center [97, 252] width 9 height 9
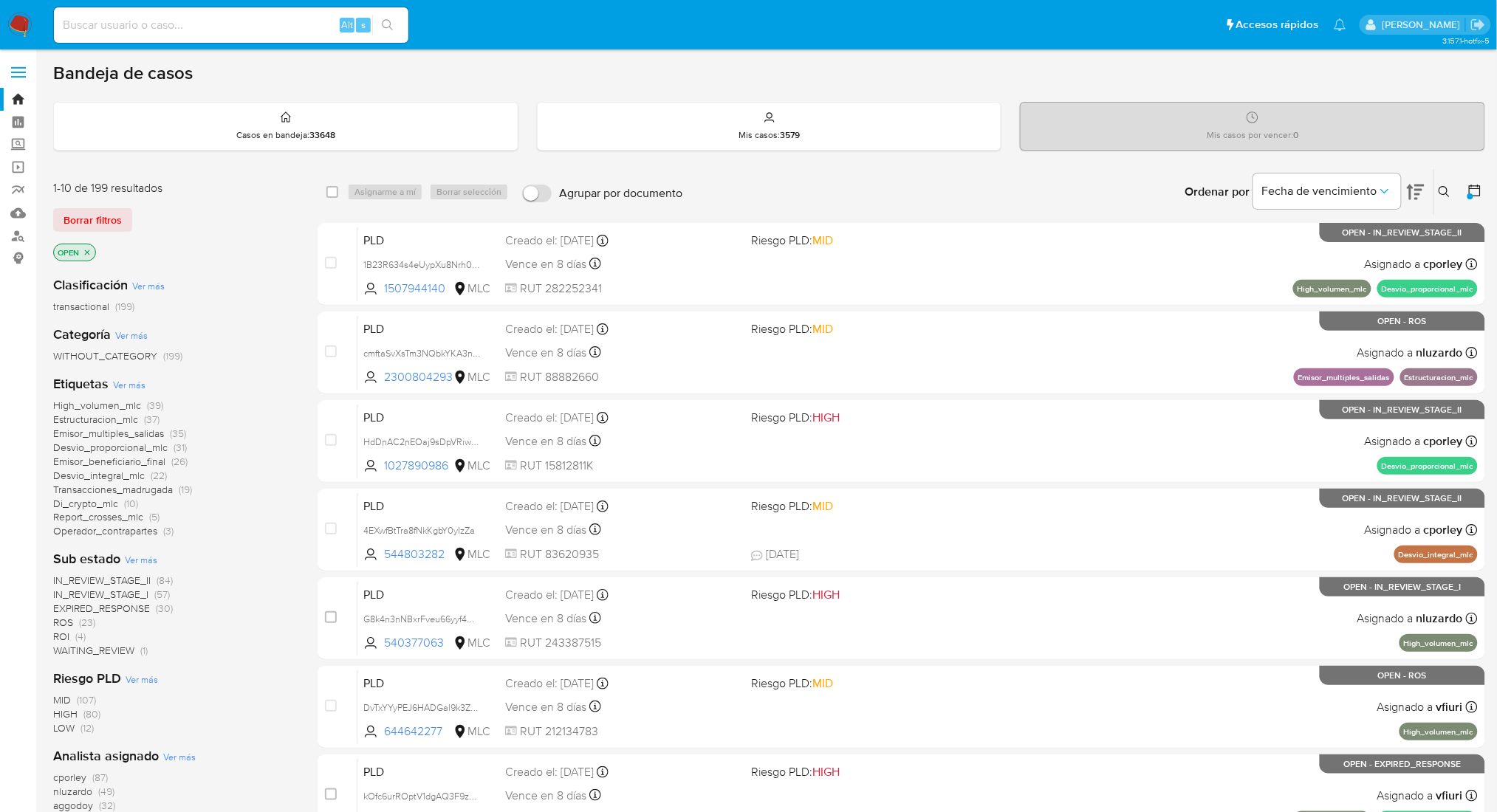
click at [148, 590] on span "IN_REVIEW_STAGE_I" at bounding box center [101, 594] width 95 height 15
